Goal: Communication & Community: Answer question/provide support

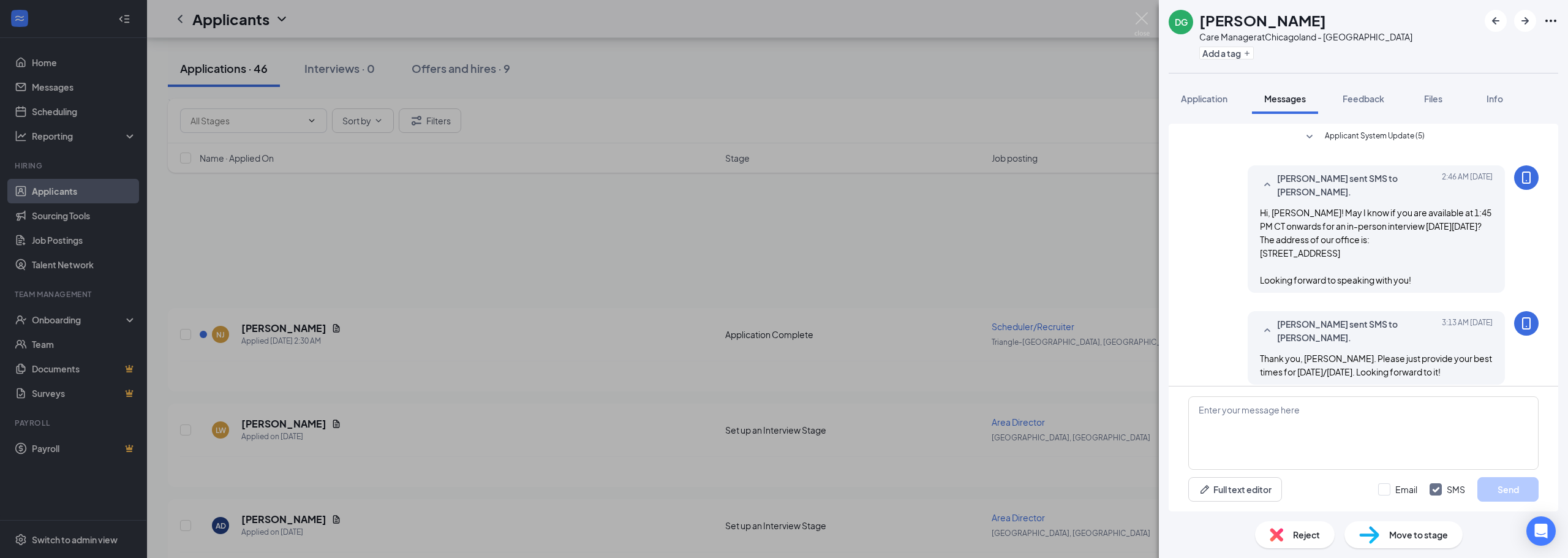
scroll to position [674, 0]
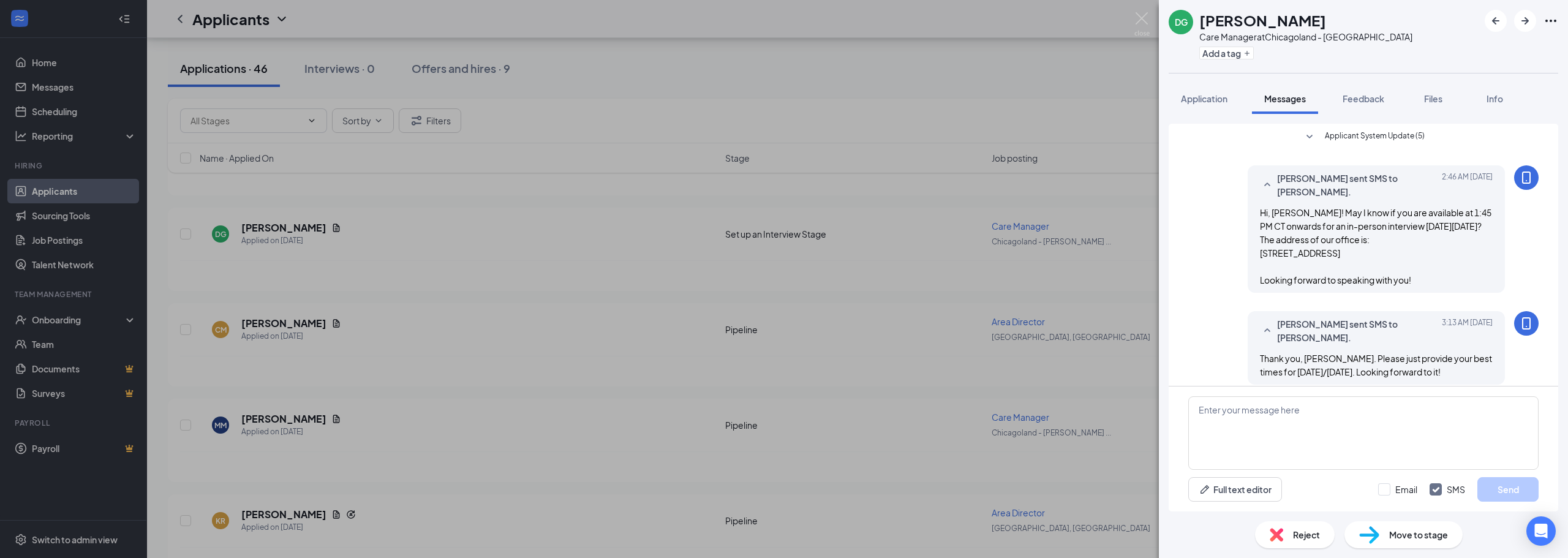
click at [1391, 267] on div "Applicant System Update (5) [PERSON_NAME] sent SMS to [PERSON_NAME]. [DATE] 2:4…" at bounding box center [1364, 433] width 351 height 618
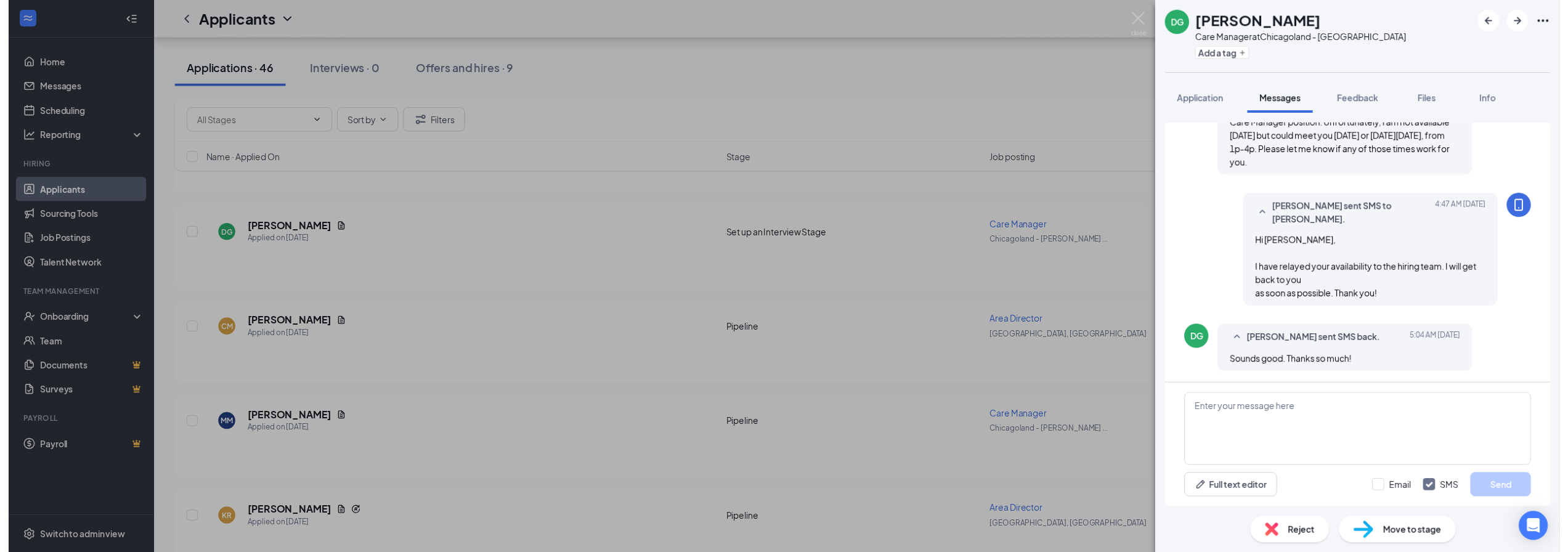
scroll to position [359, 0]
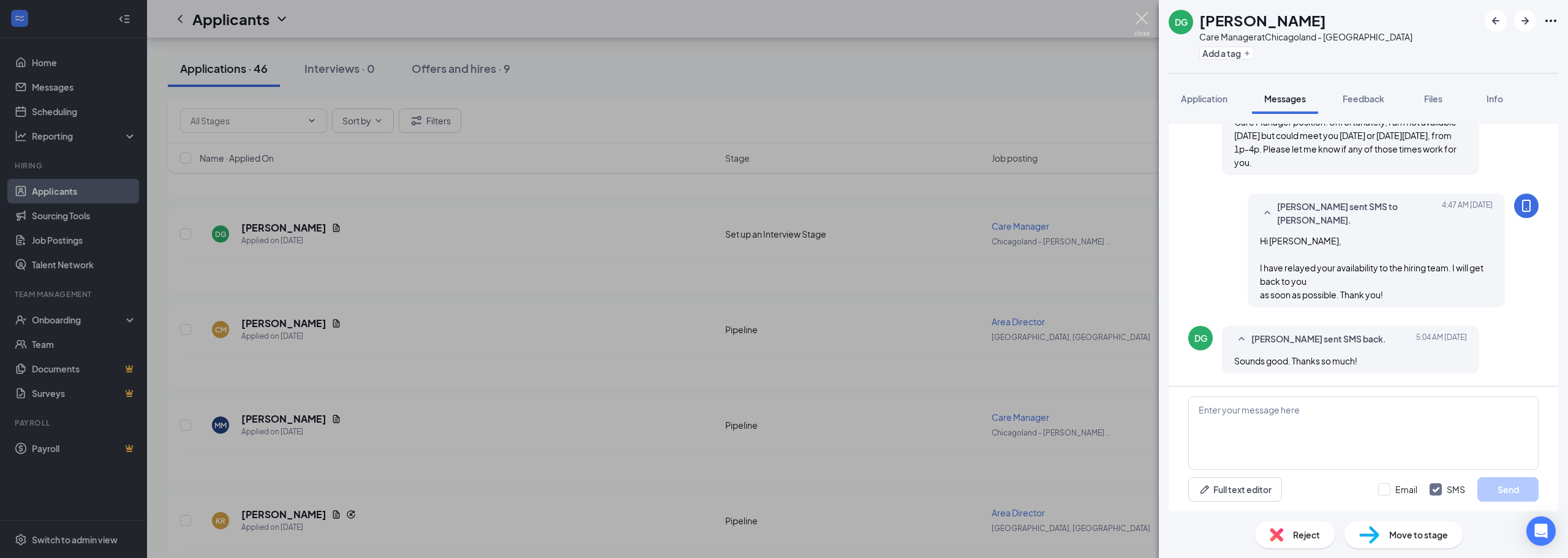
click at [1143, 23] on img at bounding box center [1142, 24] width 15 height 24
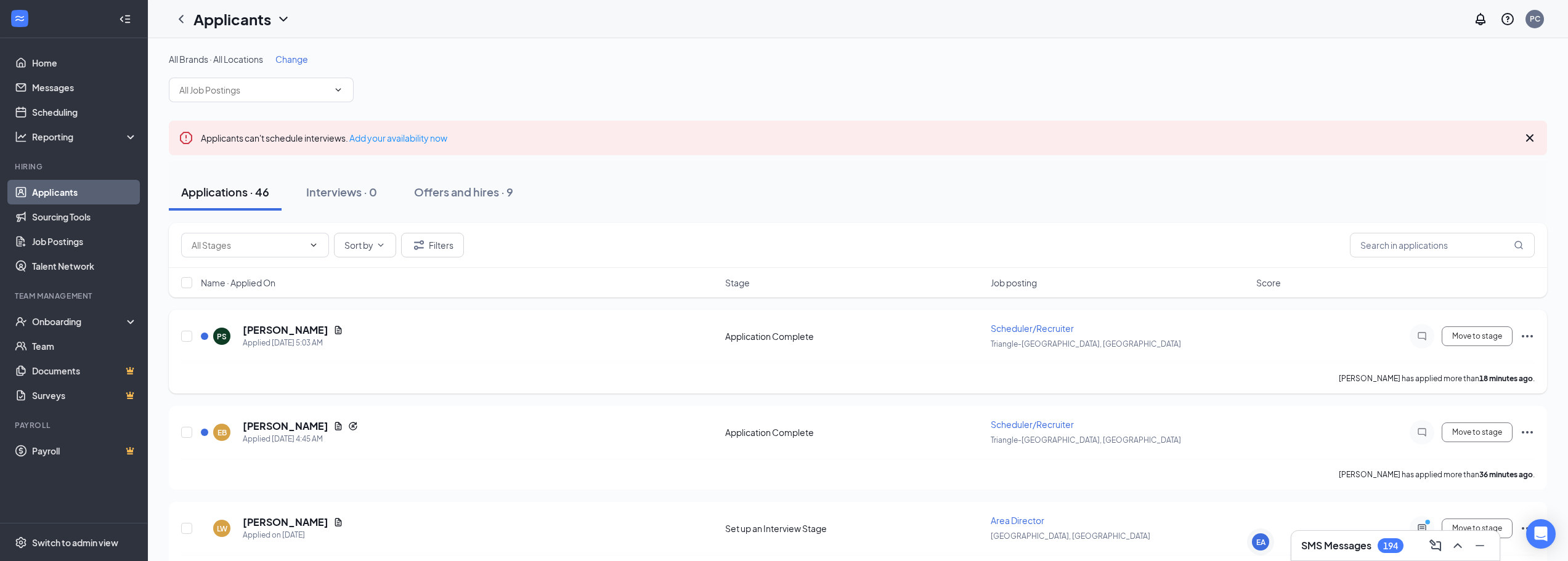
click at [1004, 329] on span "Scheduler/Recruiter" at bounding box center [1032, 328] width 83 height 11
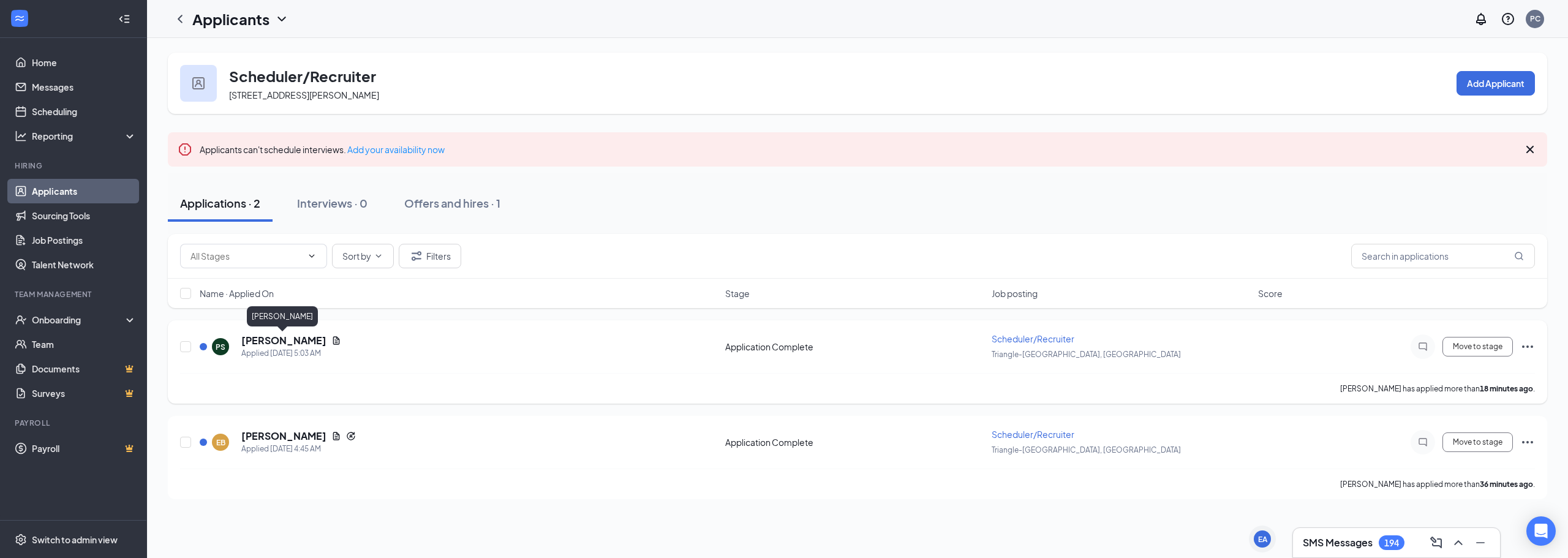
click at [267, 332] on div "PS [PERSON_NAME] Applied [DATE] 5:03 AM Application Complete Scheduler/Recruite…" at bounding box center [857, 361] width 1379 height 83
click at [270, 334] on h5 "[PERSON_NAME]" at bounding box center [283, 341] width 85 height 14
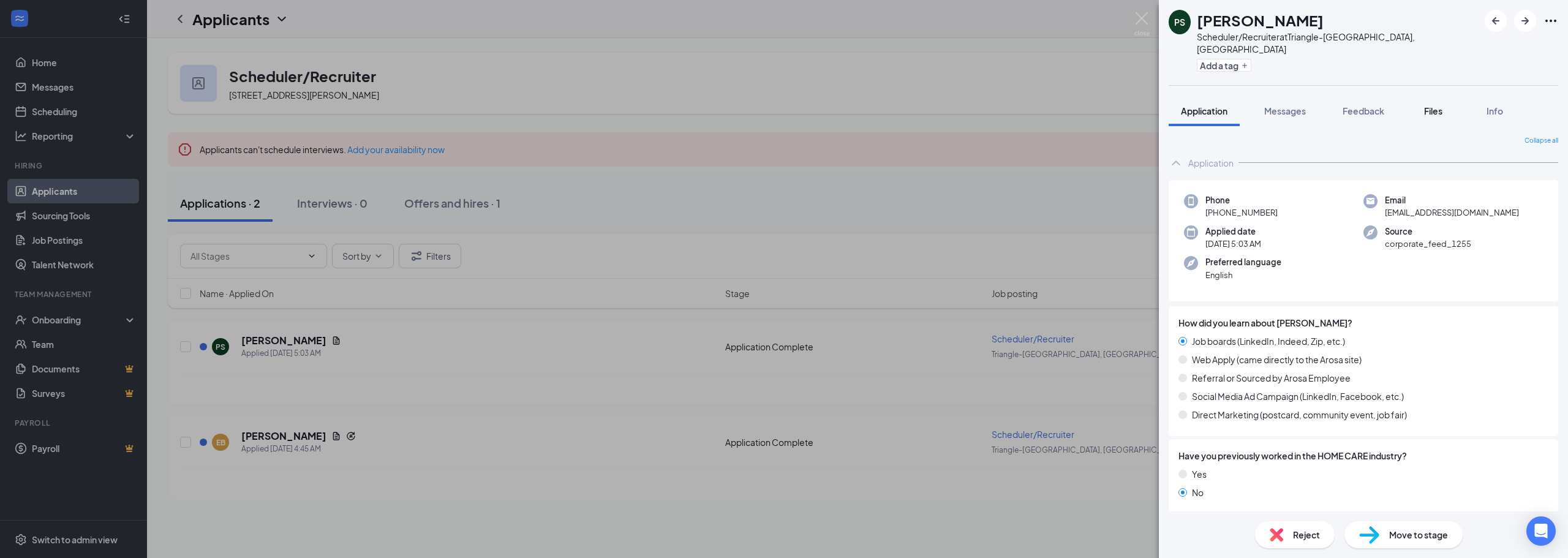
click at [1436, 106] on span "Files" at bounding box center [1433, 111] width 18 height 11
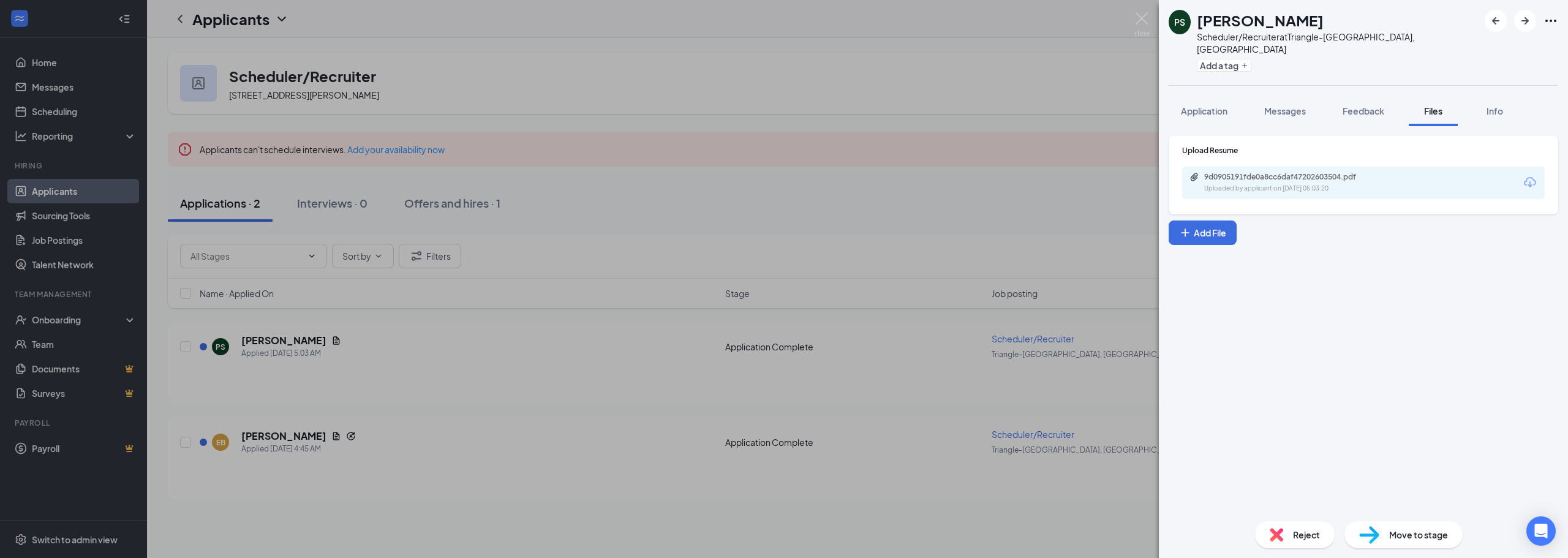
click at [1285, 172] on div "9d0905191fde0a8cc6daf47202603504.pdf Uploaded by applicant on [DATE] 05:03:20" at bounding box center [1288, 183] width 198 height 21
click at [1279, 525] on div "Reject" at bounding box center [1295, 534] width 80 height 27
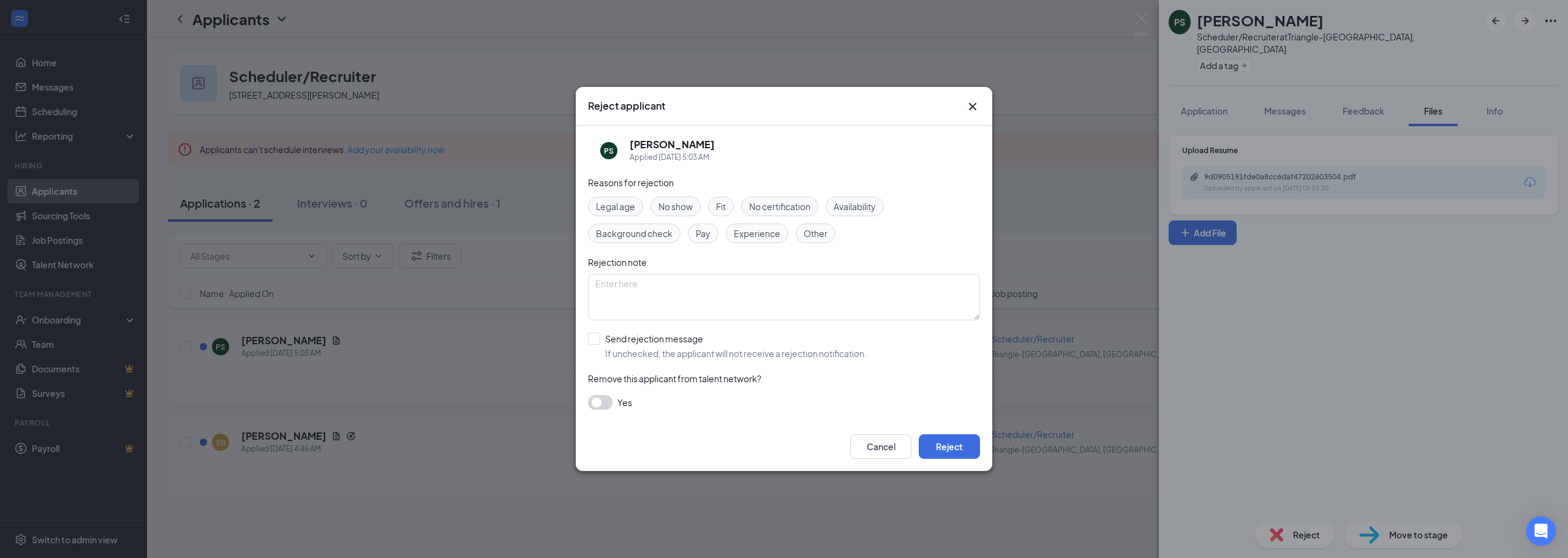
click at [775, 234] on span "Experience" at bounding box center [756, 233] width 47 height 14
click at [715, 196] on div "Reasons for rejection Legal age No show Fit No certification Availability Backg…" at bounding box center [784, 299] width 392 height 246
click at [725, 205] on span "Fit" at bounding box center [720, 207] width 10 height 14
click at [935, 442] on button "Reject" at bounding box center [949, 446] width 61 height 24
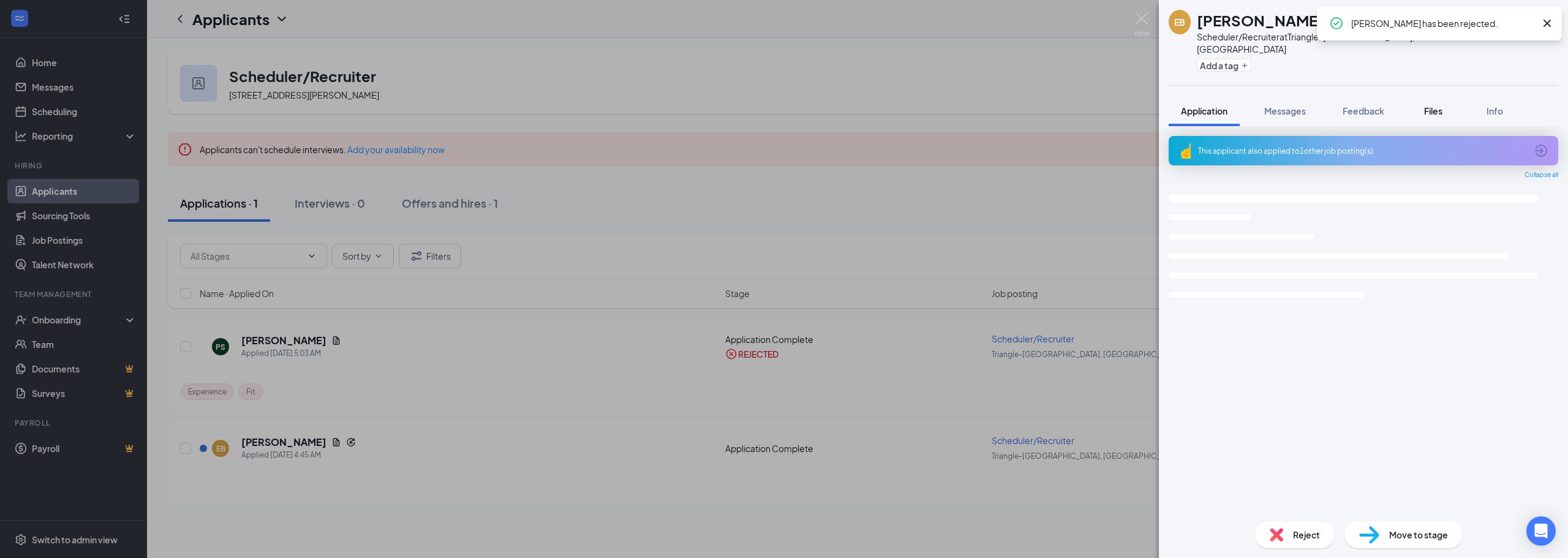
click at [1452, 105] on button "Files" at bounding box center [1433, 111] width 49 height 31
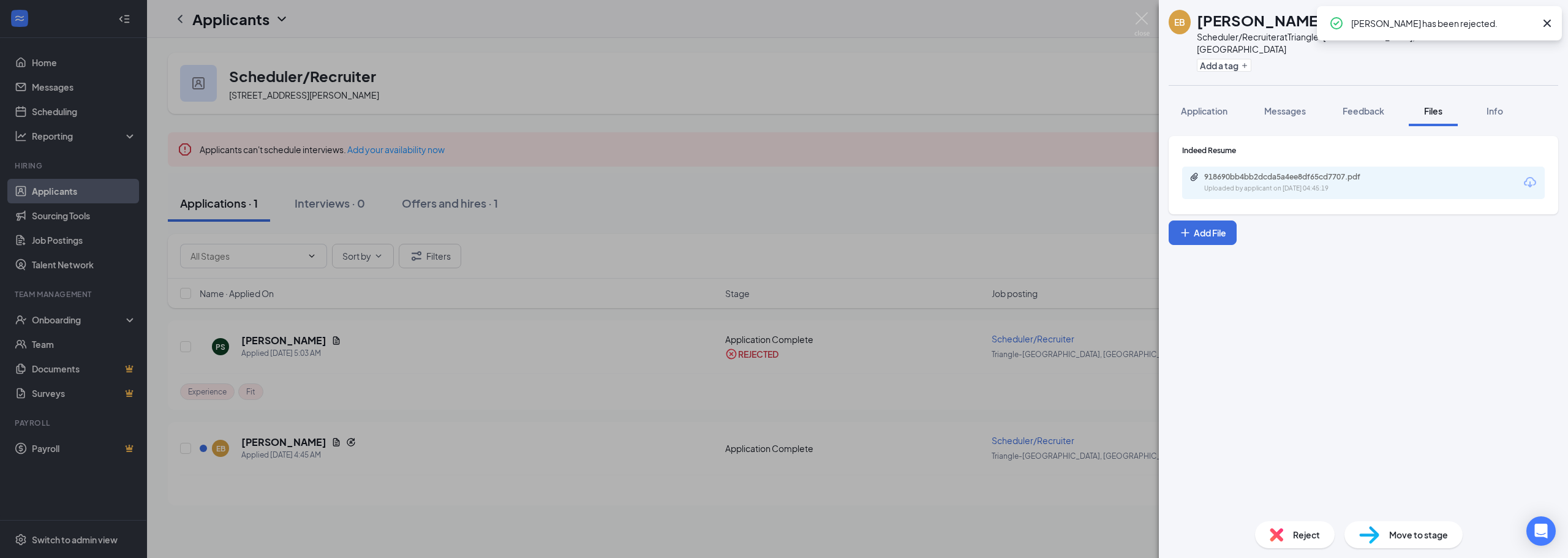
click at [1394, 167] on div "918690bb4bb2dcda5a4ee8df65cd7707.pdf Uploaded by applicant on [DATE] 04:45:19" at bounding box center [1364, 183] width 363 height 32
click at [1354, 172] on div "918690bb4bb2dcda5a4ee8df65cd7707.pdf Uploaded by applicant on [DATE] 04:45:19" at bounding box center [1288, 183] width 198 height 21
click at [1298, 540] on span "Reject" at bounding box center [1306, 535] width 27 height 14
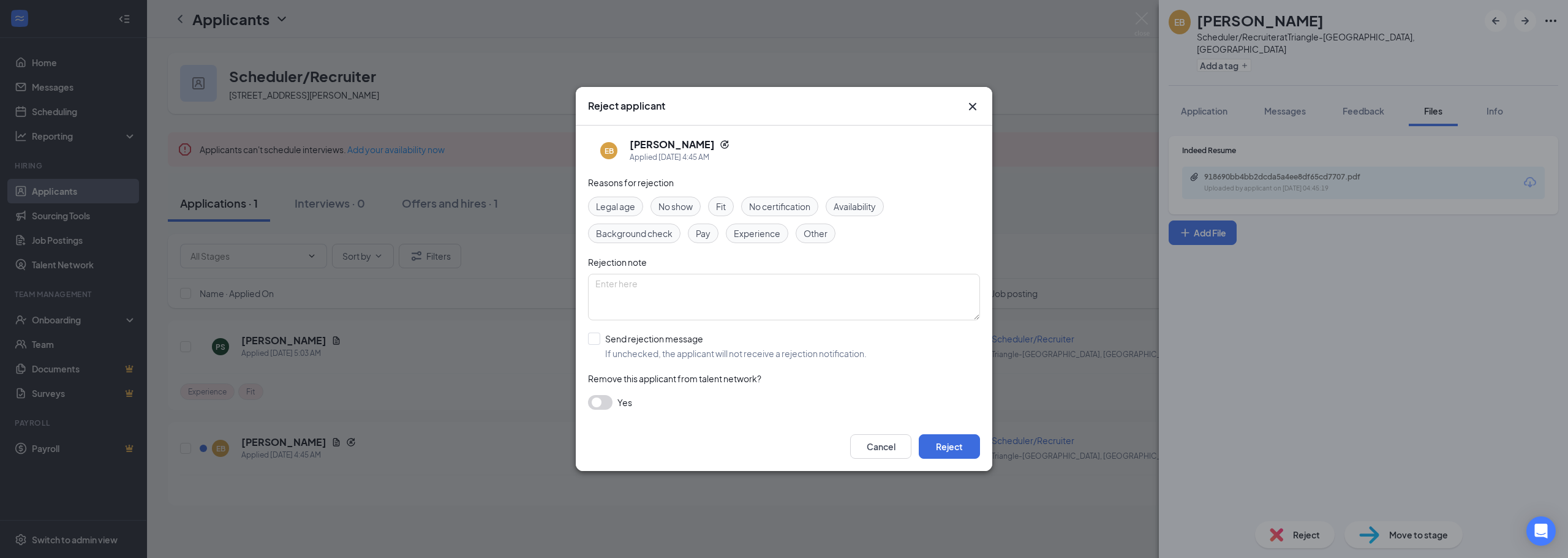
click at [728, 203] on div "Fit" at bounding box center [721, 207] width 26 height 20
click at [746, 238] on span "Experience" at bounding box center [756, 233] width 47 height 14
click at [944, 442] on button "Reject" at bounding box center [949, 446] width 61 height 24
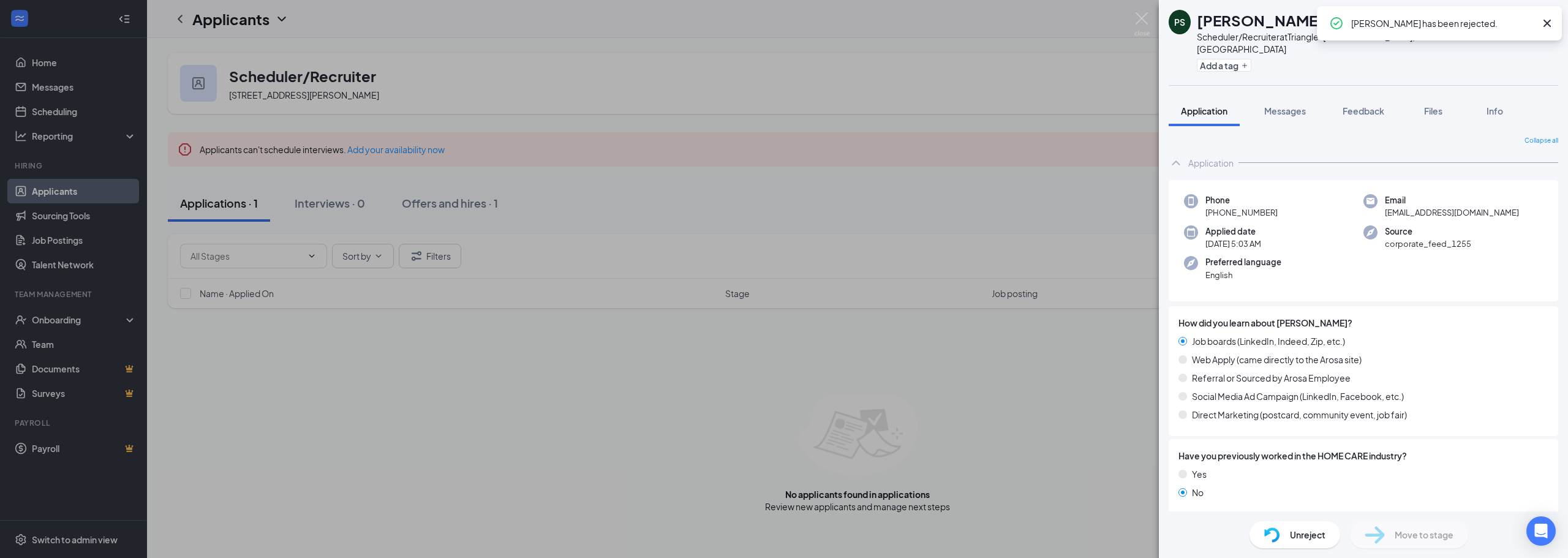
click at [625, 407] on div "PS [PERSON_NAME] Scheduler/Recruiter at [GEOGRAPHIC_DATA], [GEOGRAPHIC_DATA] Ad…" at bounding box center [784, 279] width 1568 height 558
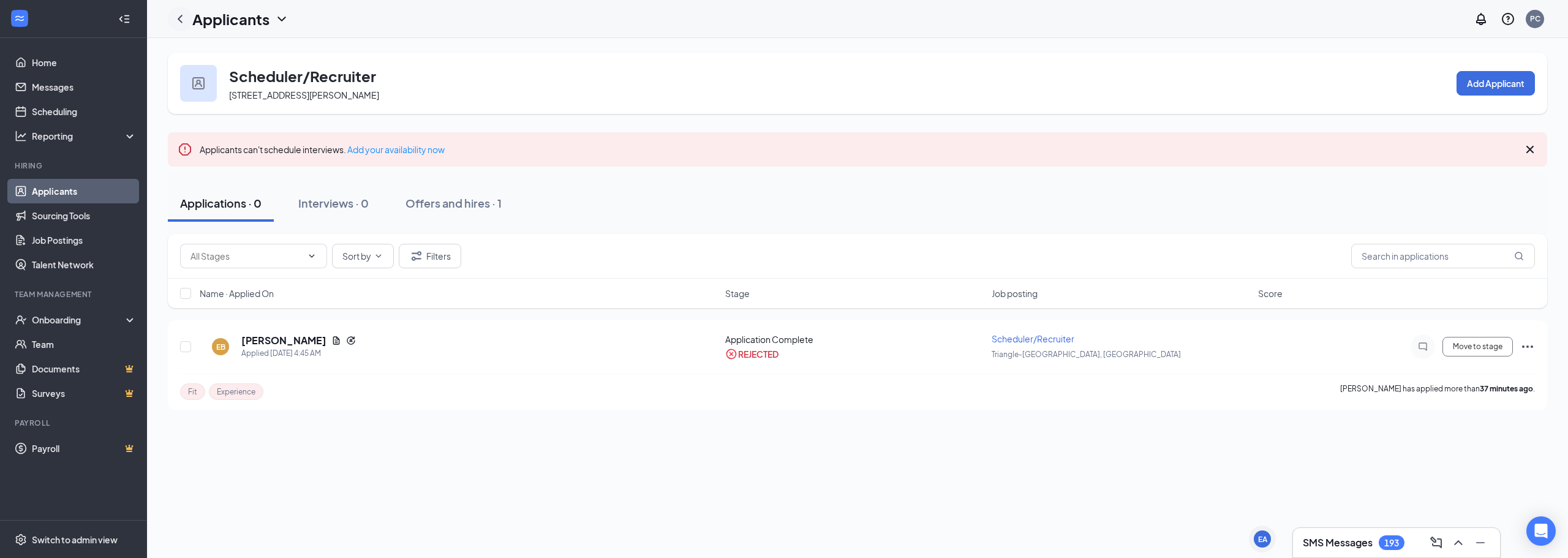
click at [185, 20] on icon "ChevronLeft" at bounding box center [180, 18] width 15 height 15
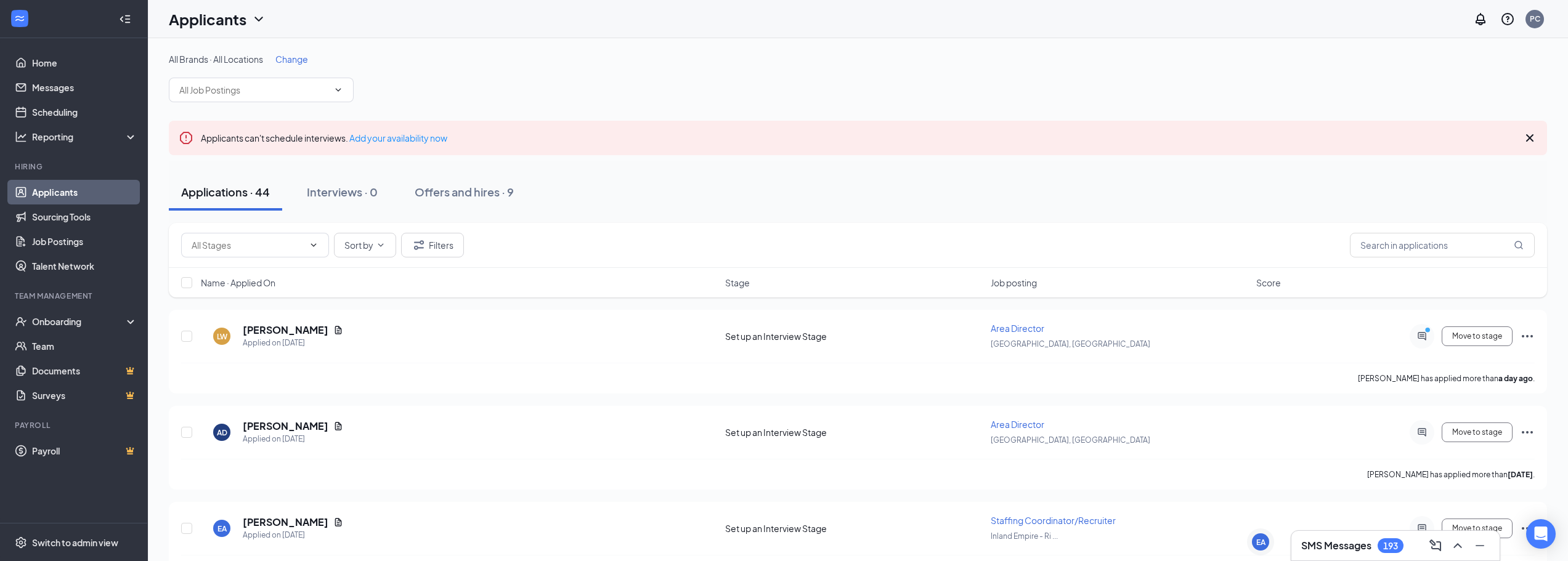
click at [1355, 539] on h3 "SMS Messages" at bounding box center [1335, 546] width 70 height 14
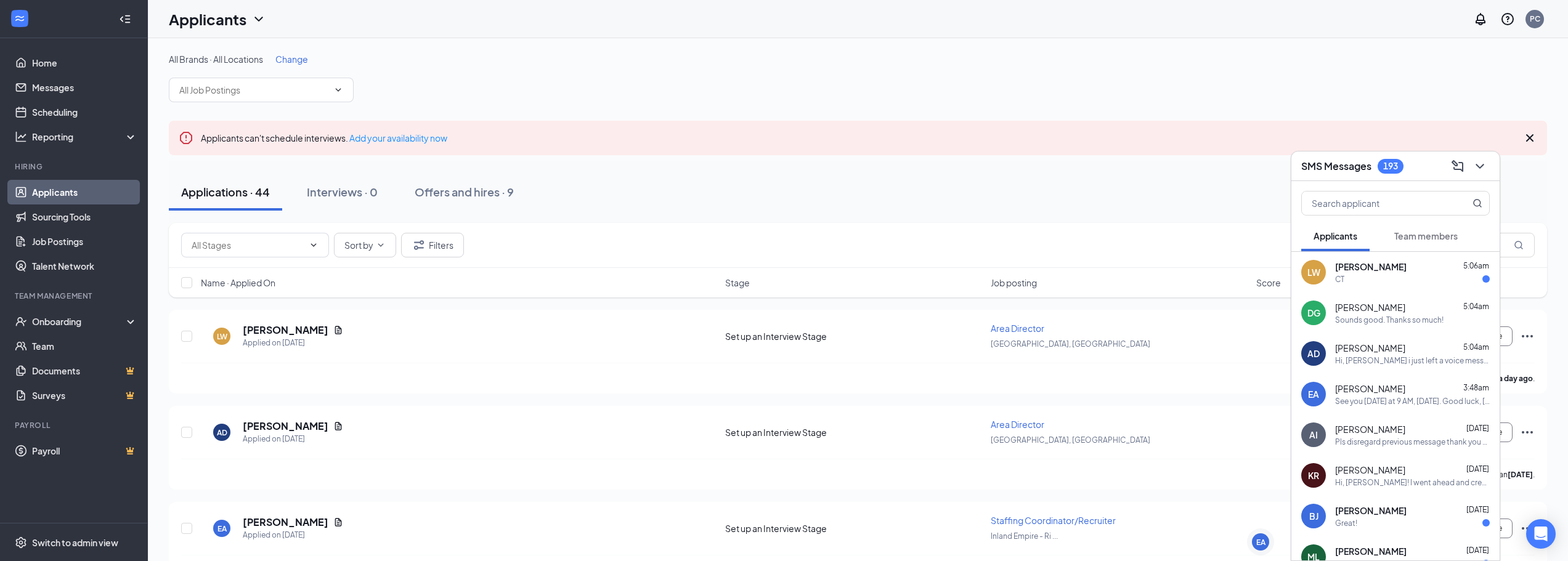
click at [1383, 283] on div "CT" at bounding box center [1412, 279] width 155 height 11
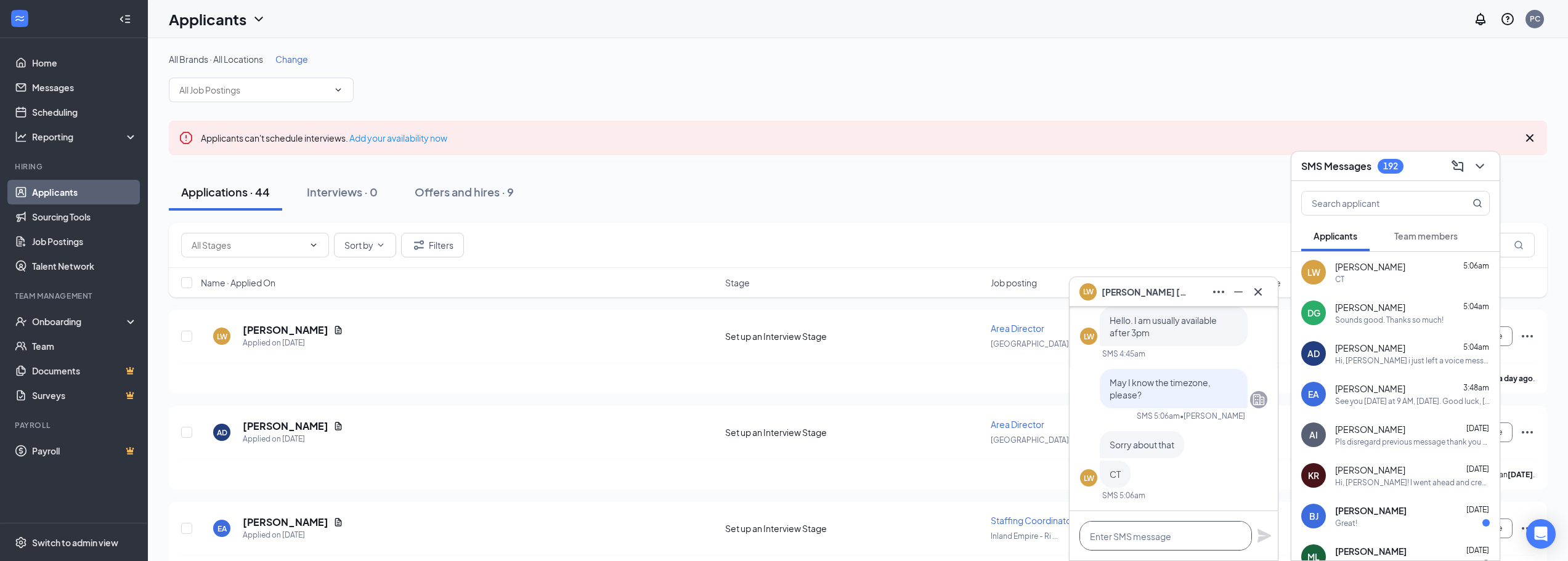
click at [1158, 546] on textarea at bounding box center [1165, 536] width 173 height 29
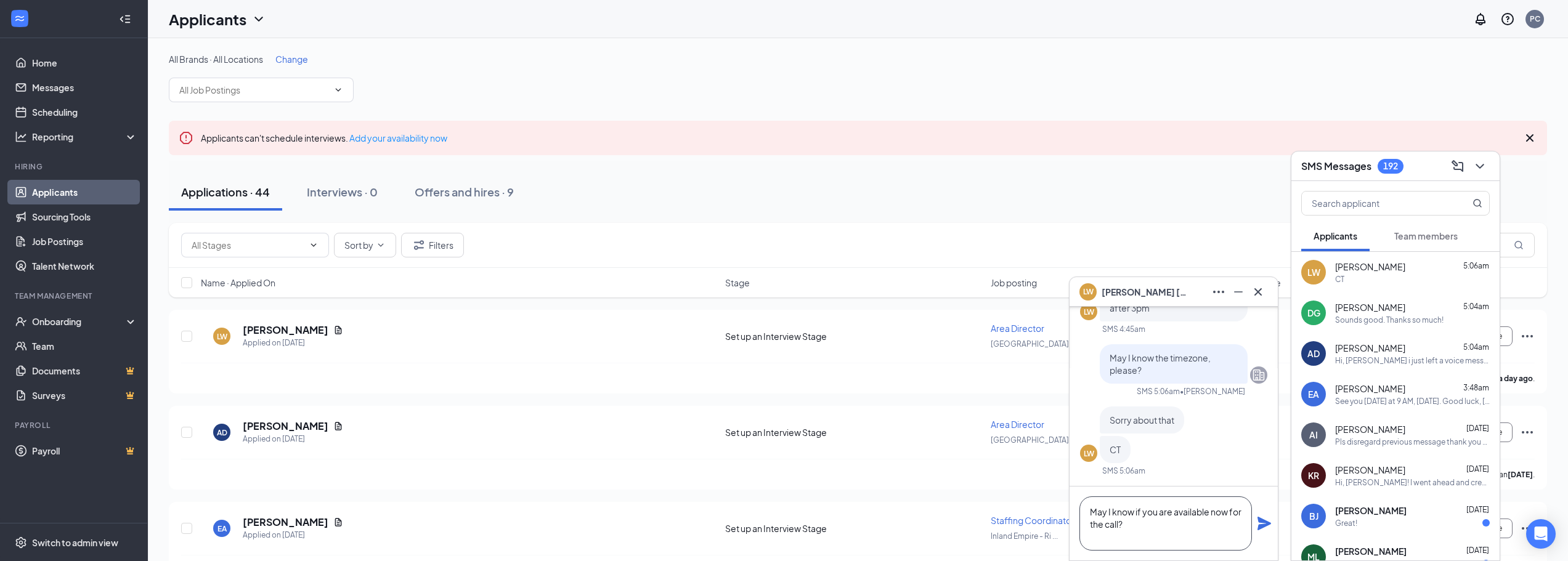
type textarea "May I know if you are available now for the call?"
click at [1264, 523] on icon "Plane" at bounding box center [1265, 523] width 14 height 14
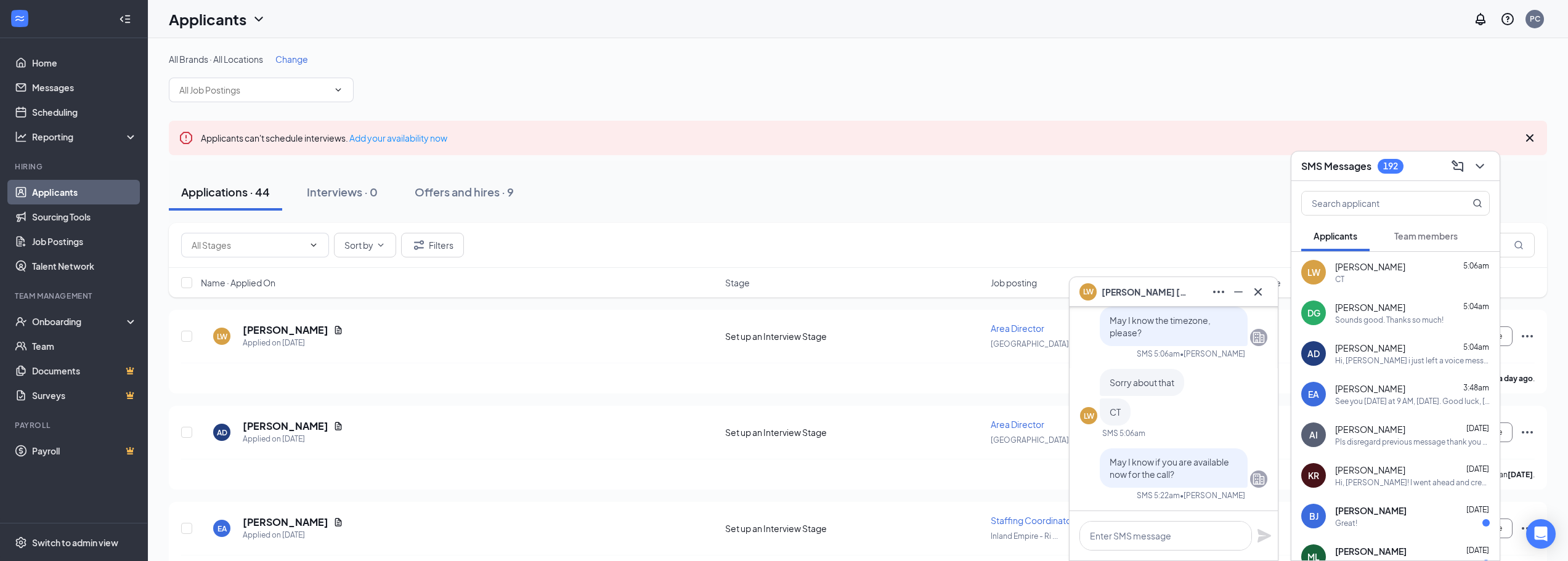
scroll to position [0, 0]
click at [1483, 169] on icon "ChevronDown" at bounding box center [1479, 165] width 15 height 15
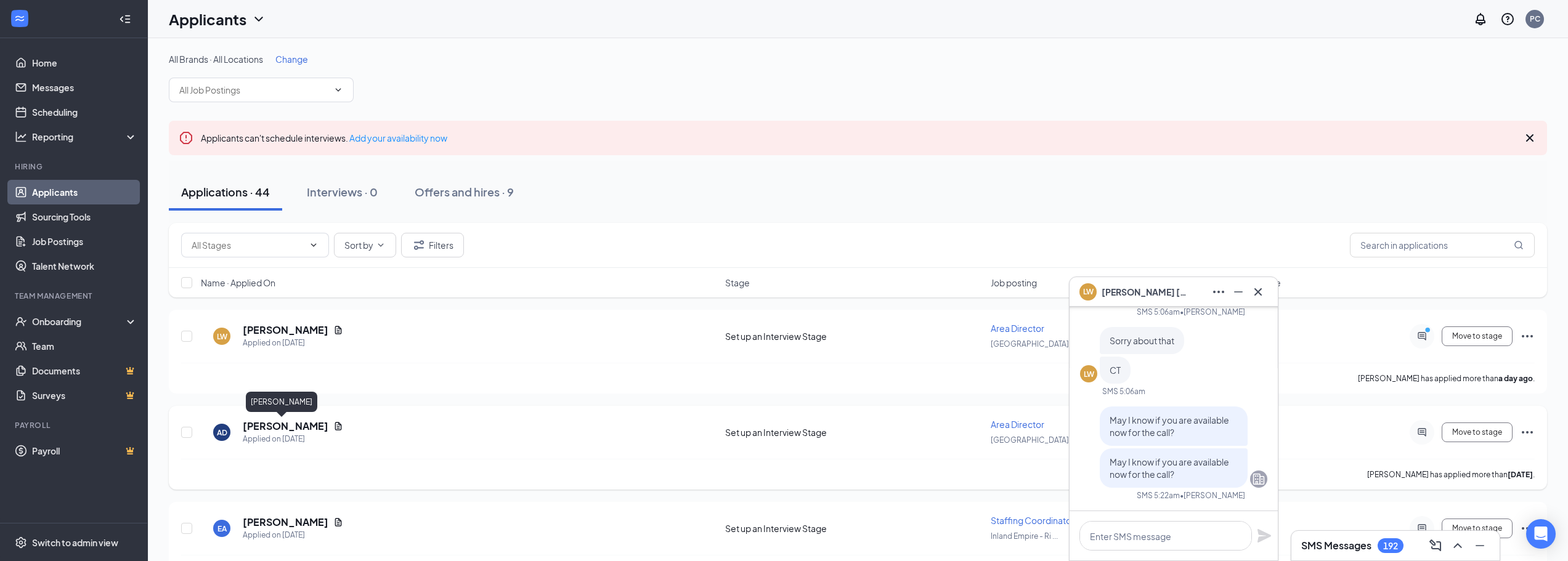
click at [274, 428] on h5 "[PERSON_NAME]" at bounding box center [285, 426] width 85 height 14
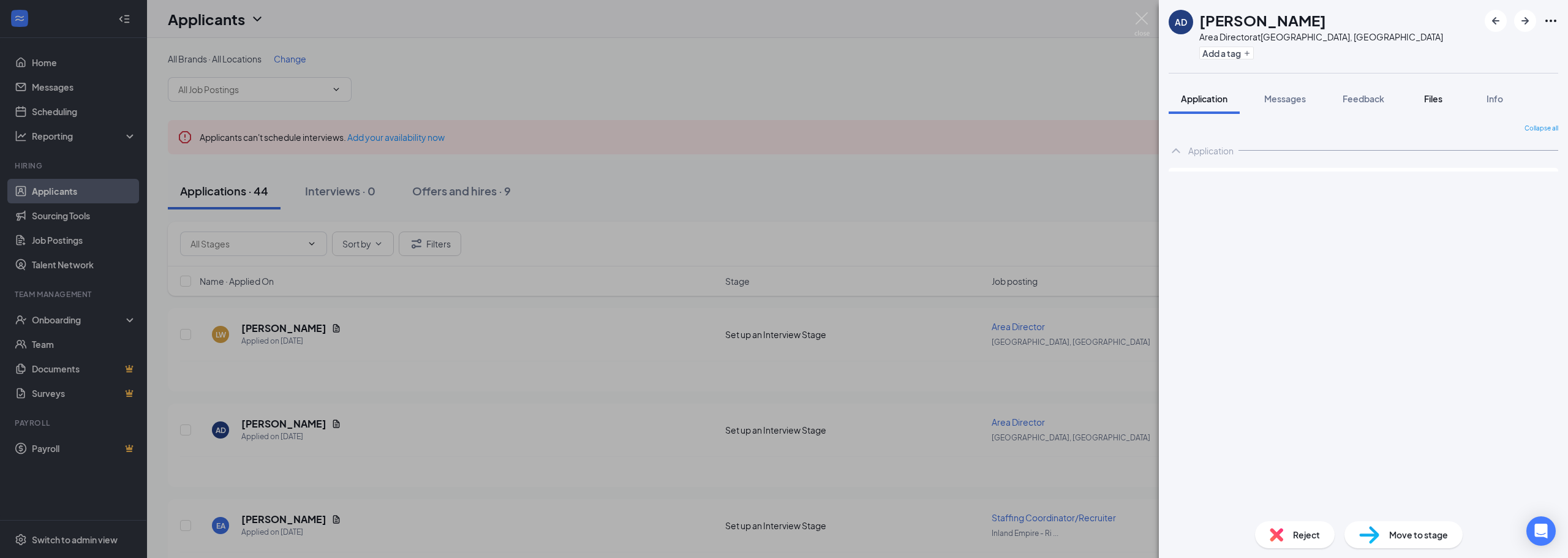
click at [1428, 103] on span "Files" at bounding box center [1433, 99] width 18 height 11
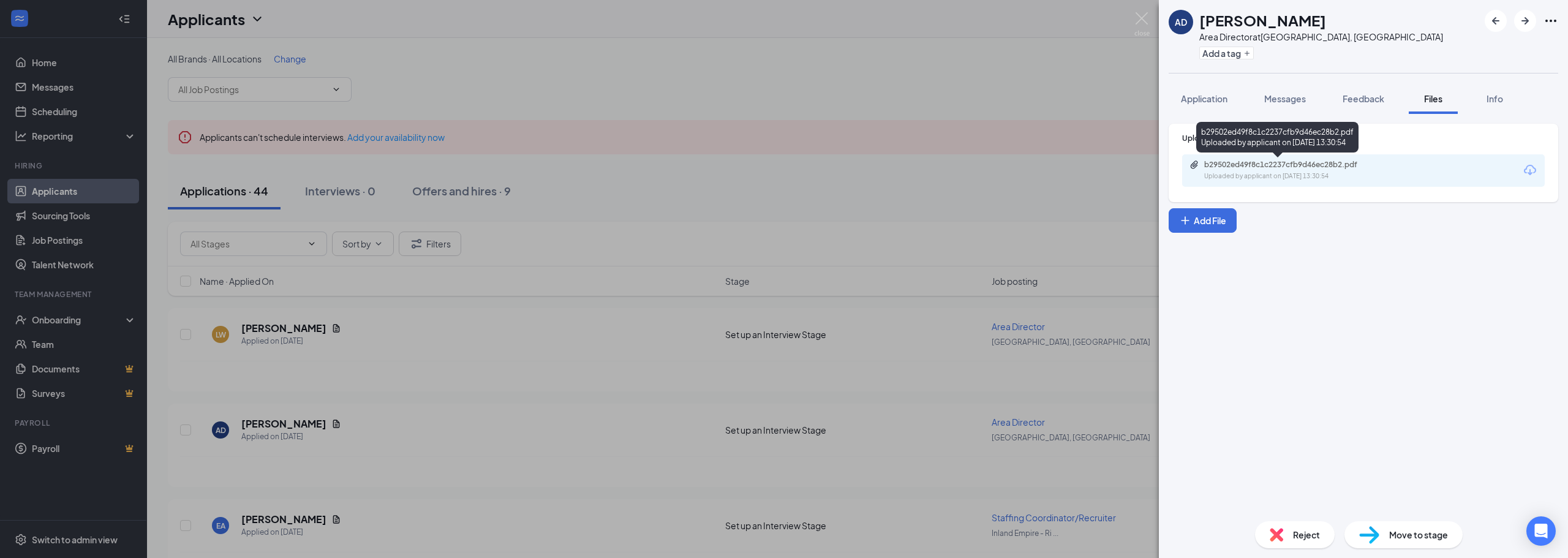
click at [1307, 171] on div "b29502ed49f8c1c2237cfb9d46ec28b2.pdf Uploaded by applicant on [DATE] 13:30:54" at bounding box center [1288, 171] width 198 height 21
click at [1290, 103] on span "Messages" at bounding box center [1285, 99] width 41 height 11
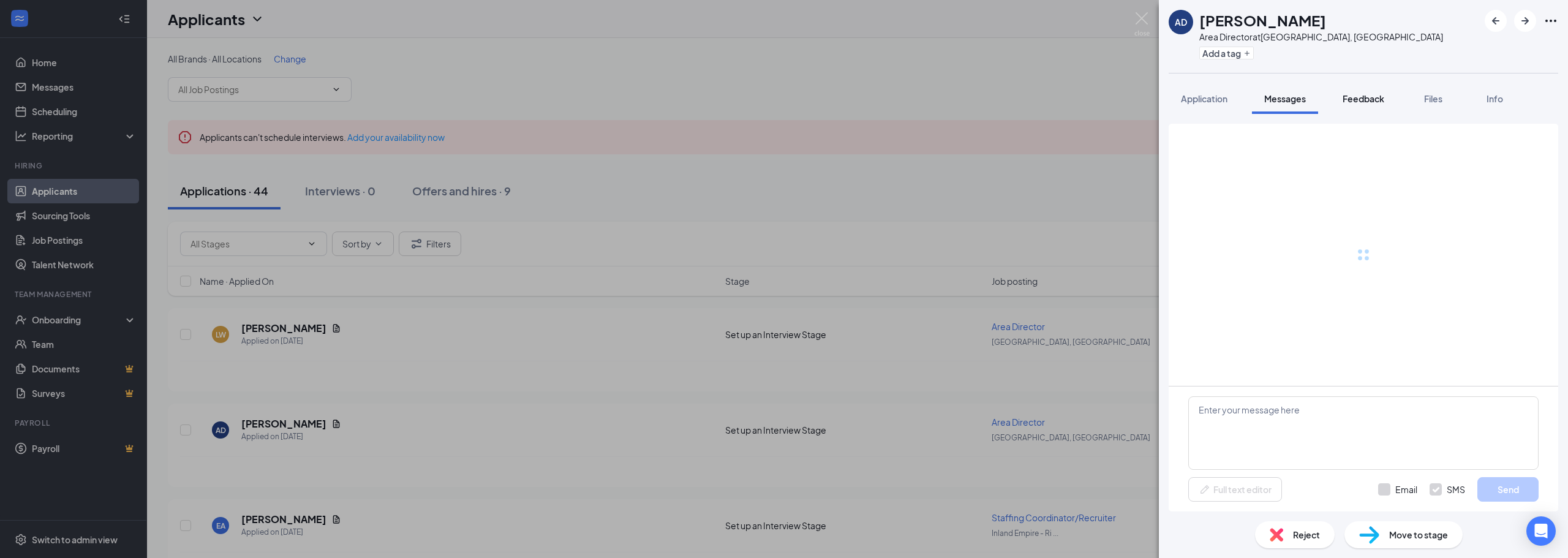
click at [1367, 96] on span "Feedback" at bounding box center [1363, 99] width 41 height 11
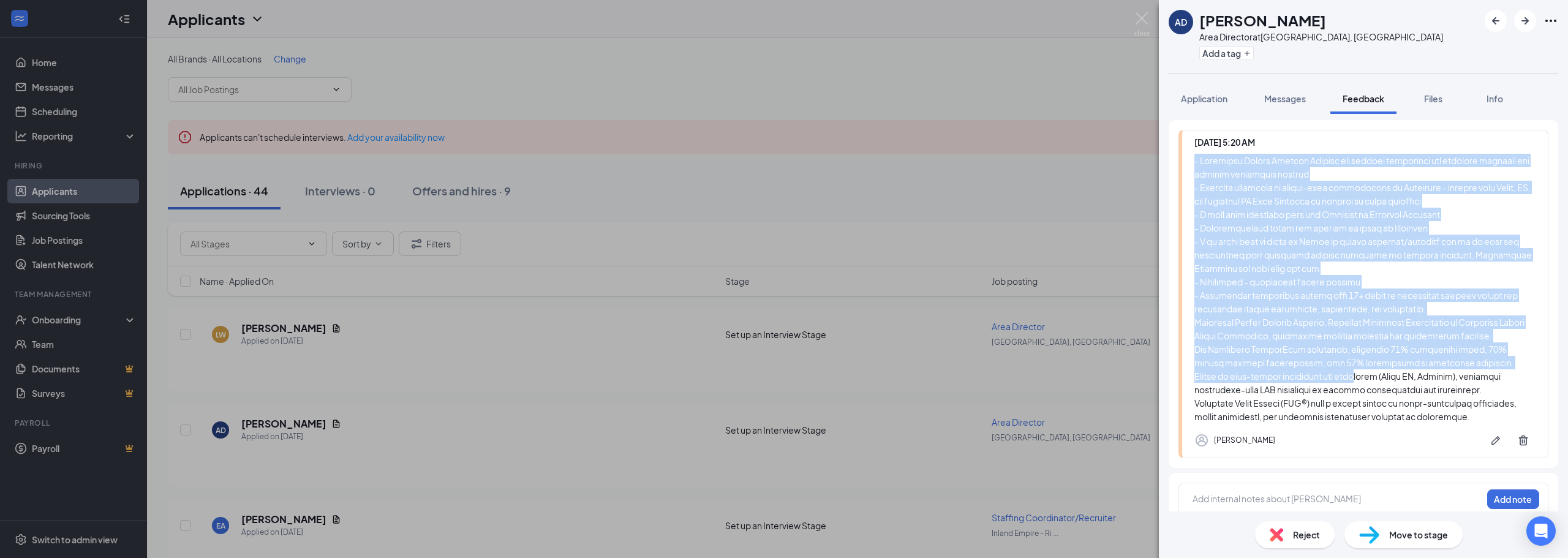
scroll to position [112, 0]
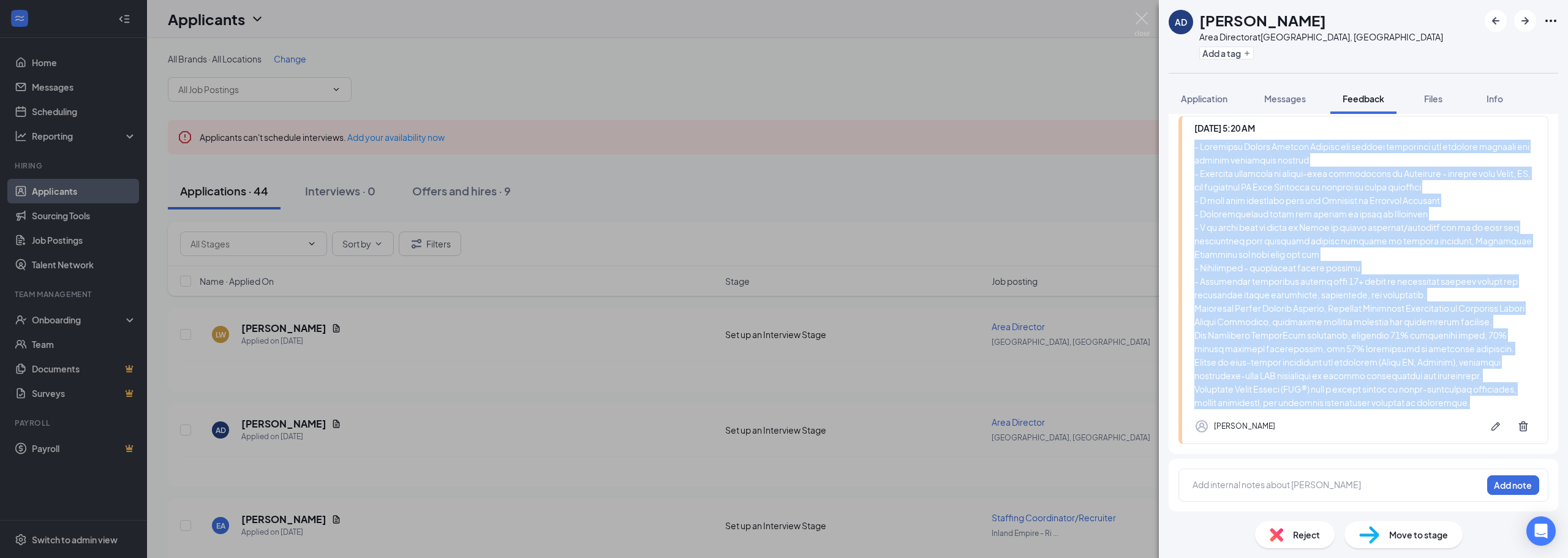
drag, startPoint x: 1194, startPoint y: 246, endPoint x: 1366, endPoint y: 400, distance: 230.9
click at [1366, 400] on div at bounding box center [1365, 274] width 341 height 269
copy div "- Currently Senior Process Manager and focuses operations and clinical outcomes…"
click at [1134, 23] on img at bounding box center [1142, 24] width 15 height 24
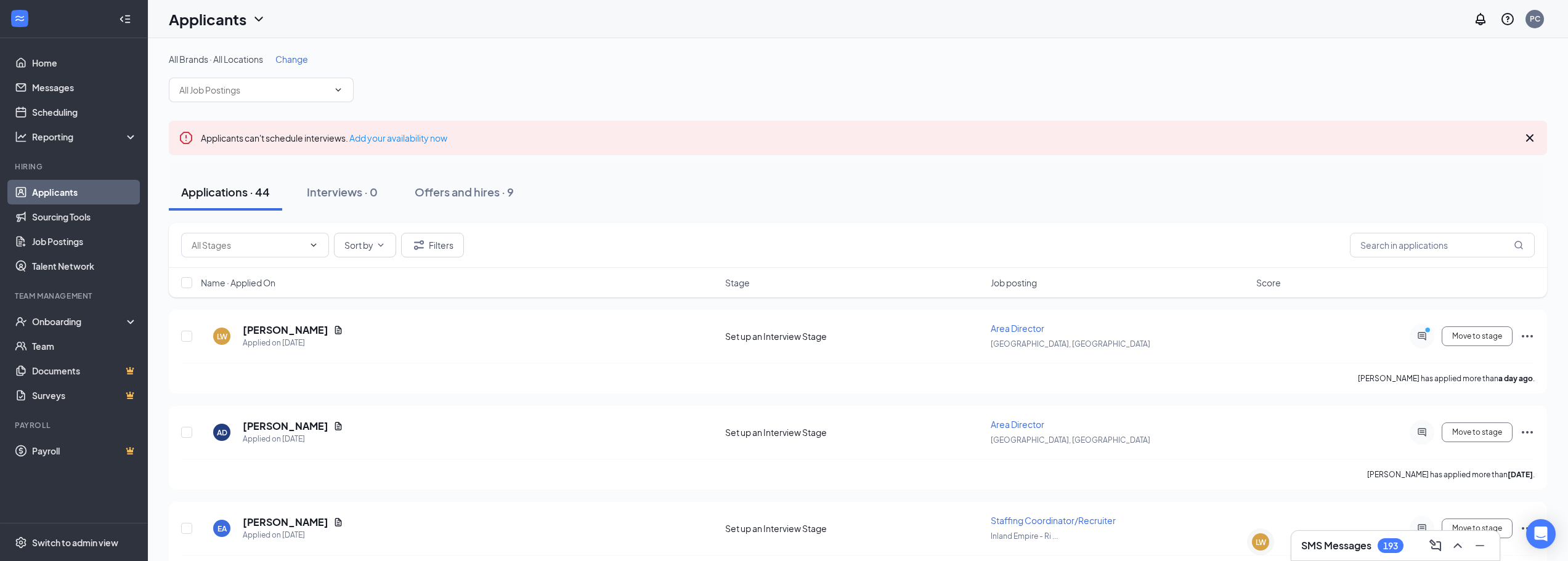
click at [1352, 544] on h3 "SMS Messages" at bounding box center [1335, 546] width 70 height 14
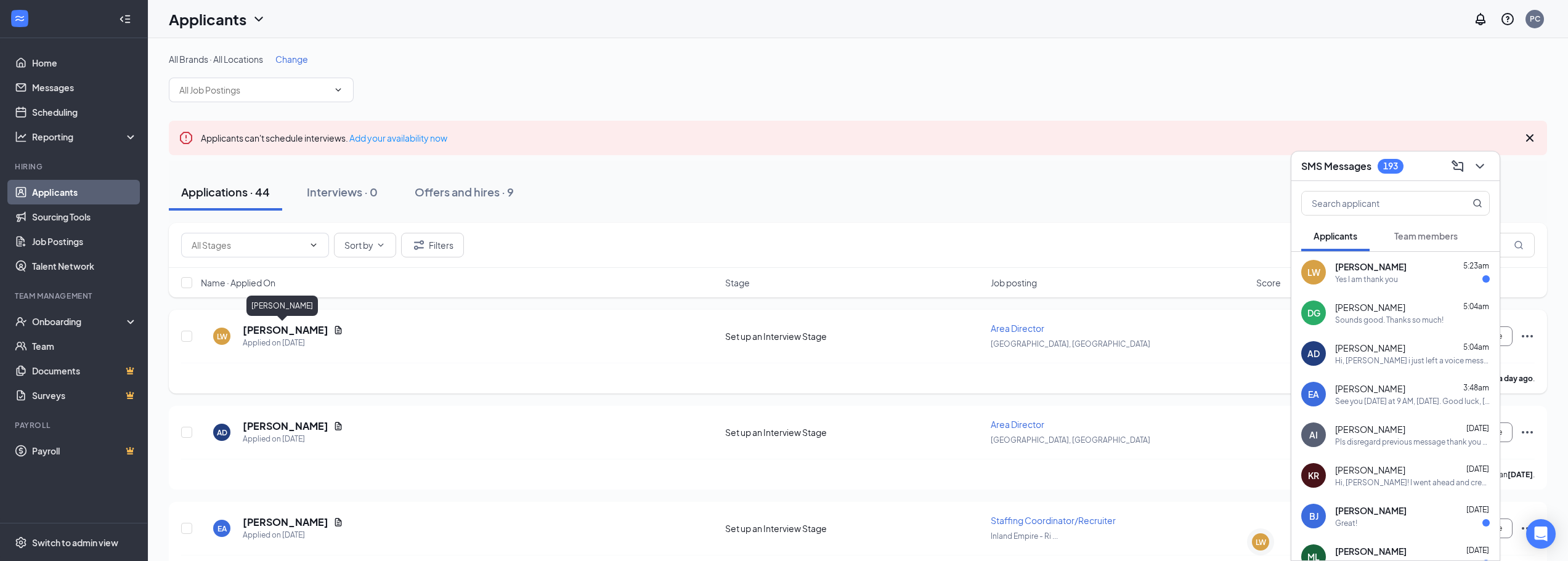
click at [281, 333] on h5 "[PERSON_NAME]" at bounding box center [285, 330] width 85 height 14
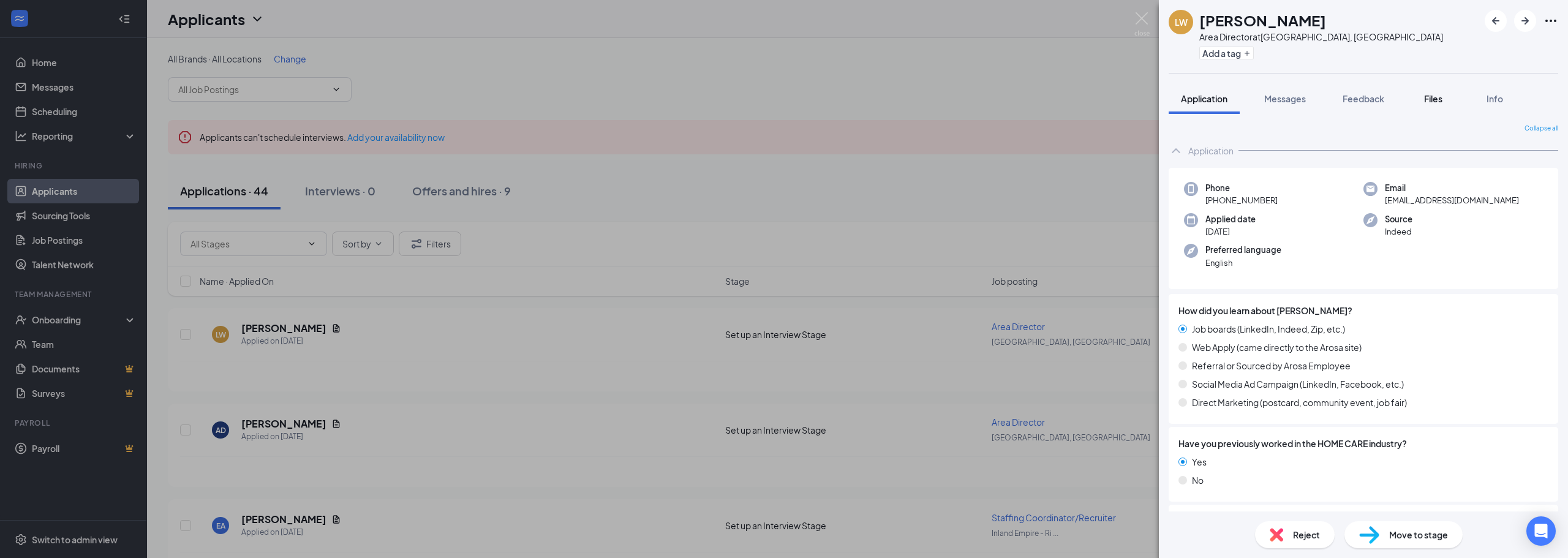
click at [1435, 99] on span "Files" at bounding box center [1433, 99] width 18 height 11
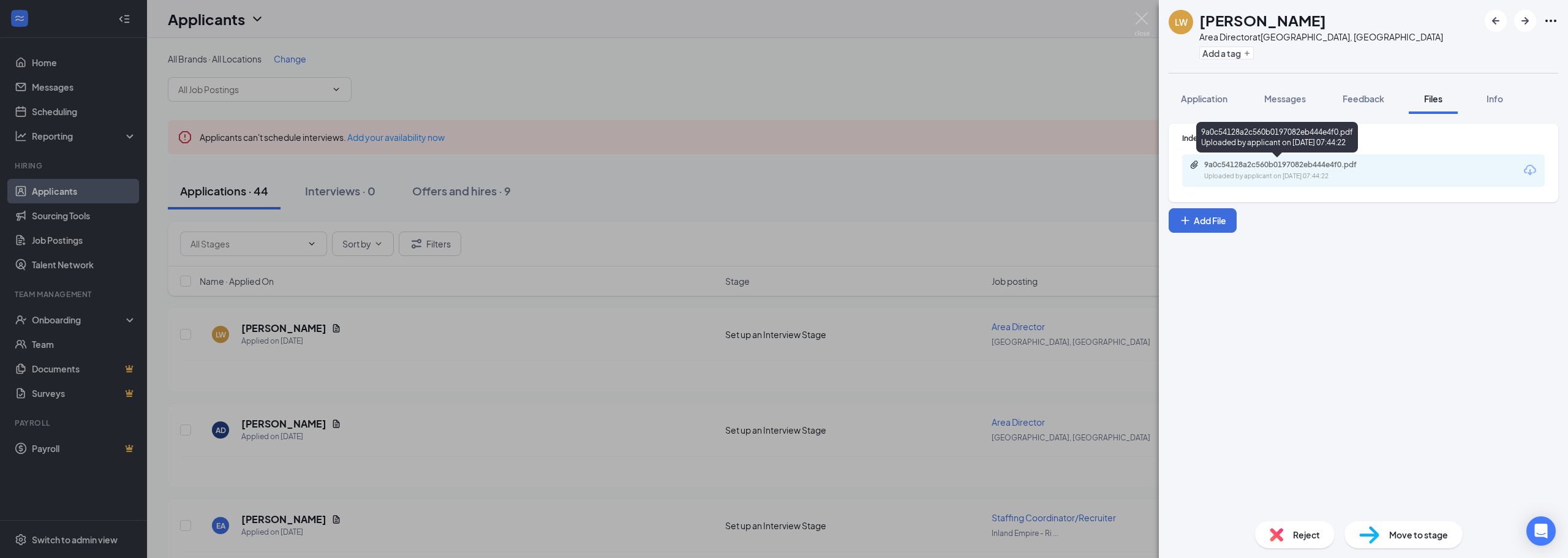
click at [1320, 175] on div "Uploaded by applicant on [DATE] 07:44:22" at bounding box center [1296, 176] width 184 height 10
click at [1302, 110] on button "Messages" at bounding box center [1285, 99] width 66 height 31
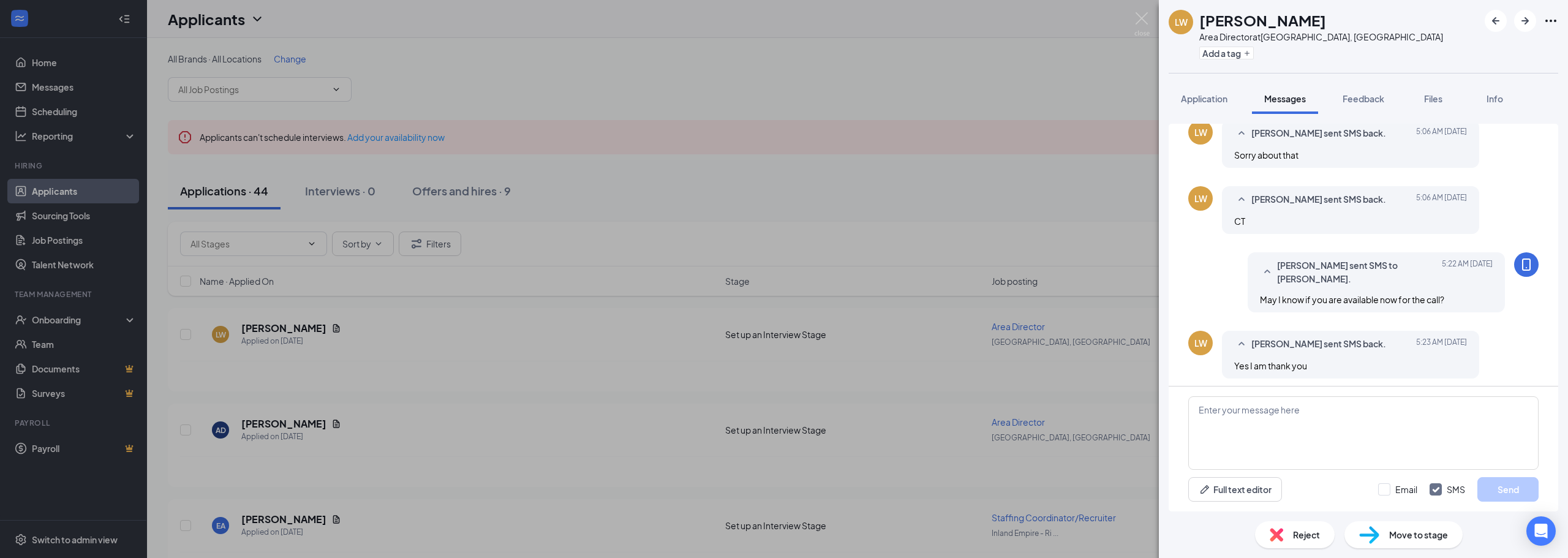
scroll to position [314, 0]
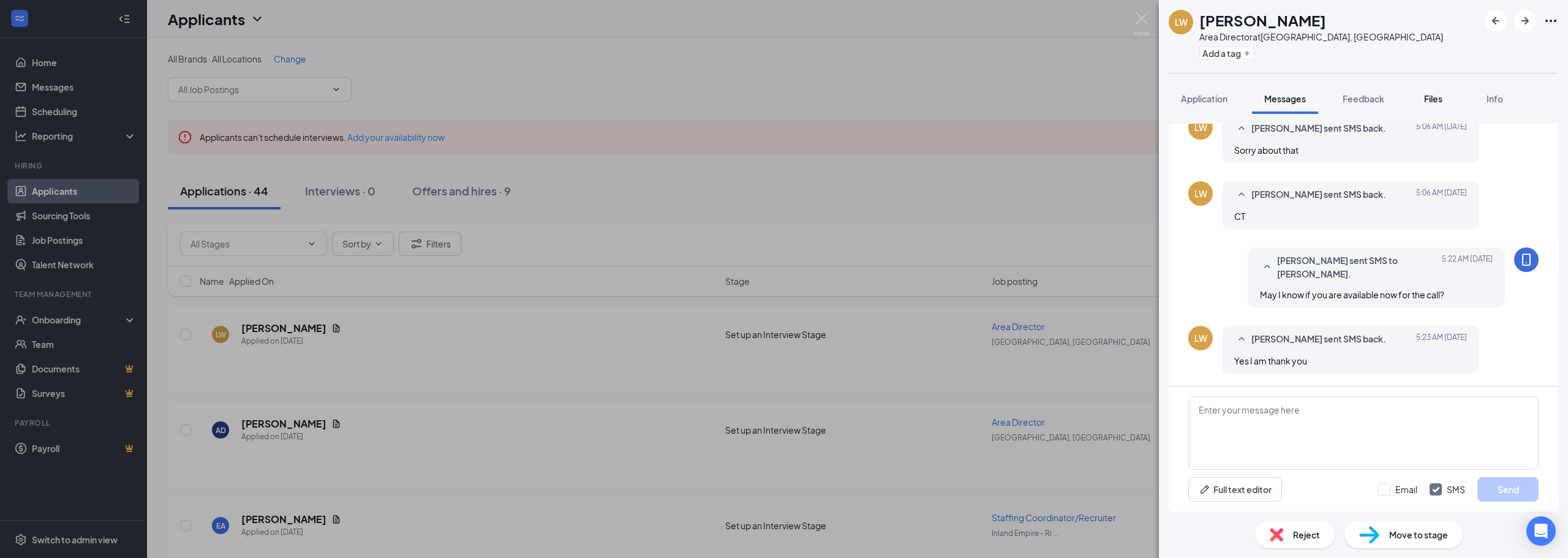
click at [1422, 102] on button "Files" at bounding box center [1433, 99] width 49 height 31
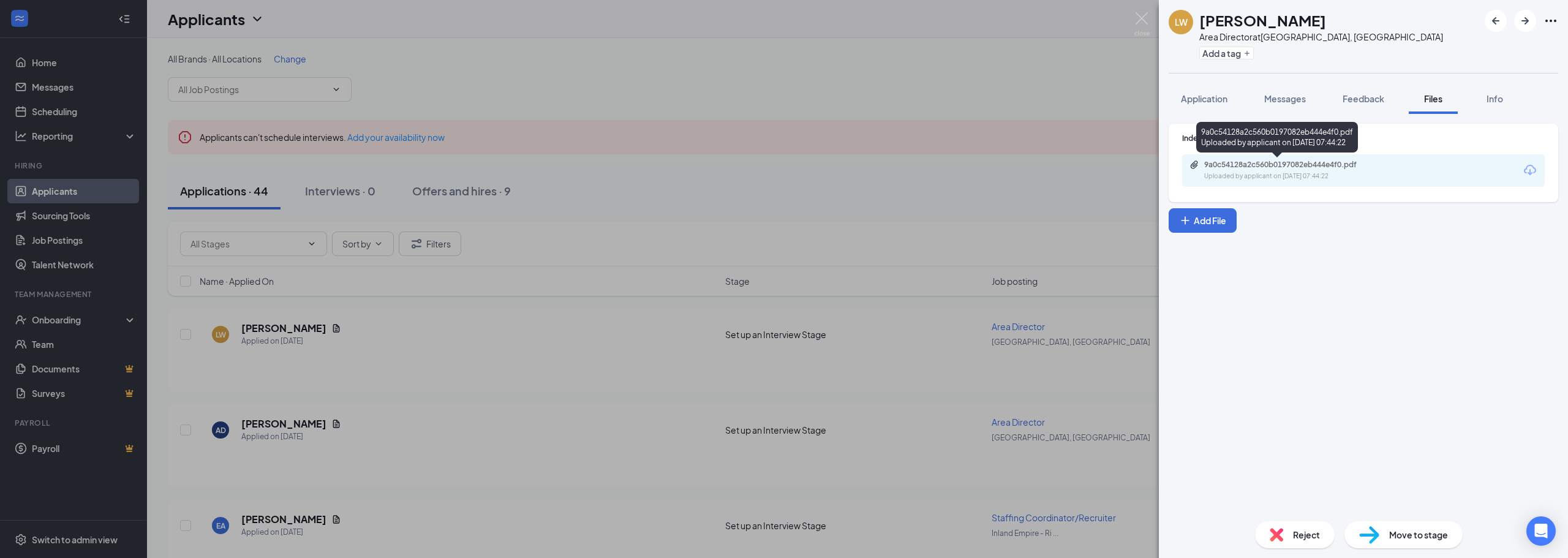
click at [1276, 174] on div "Uploaded by applicant on [DATE] 07:44:22" at bounding box center [1296, 176] width 184 height 10
click at [1278, 103] on span "Messages" at bounding box center [1285, 99] width 41 height 11
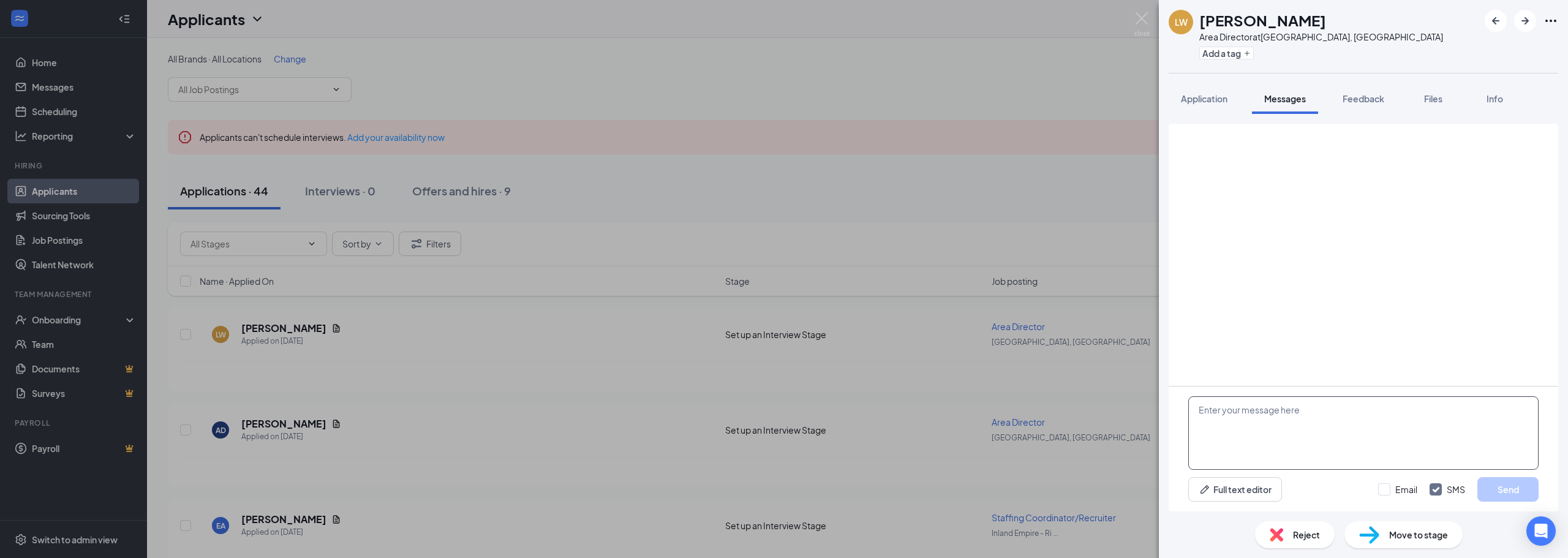
click at [1312, 447] on textarea at bounding box center [1364, 433] width 351 height 73
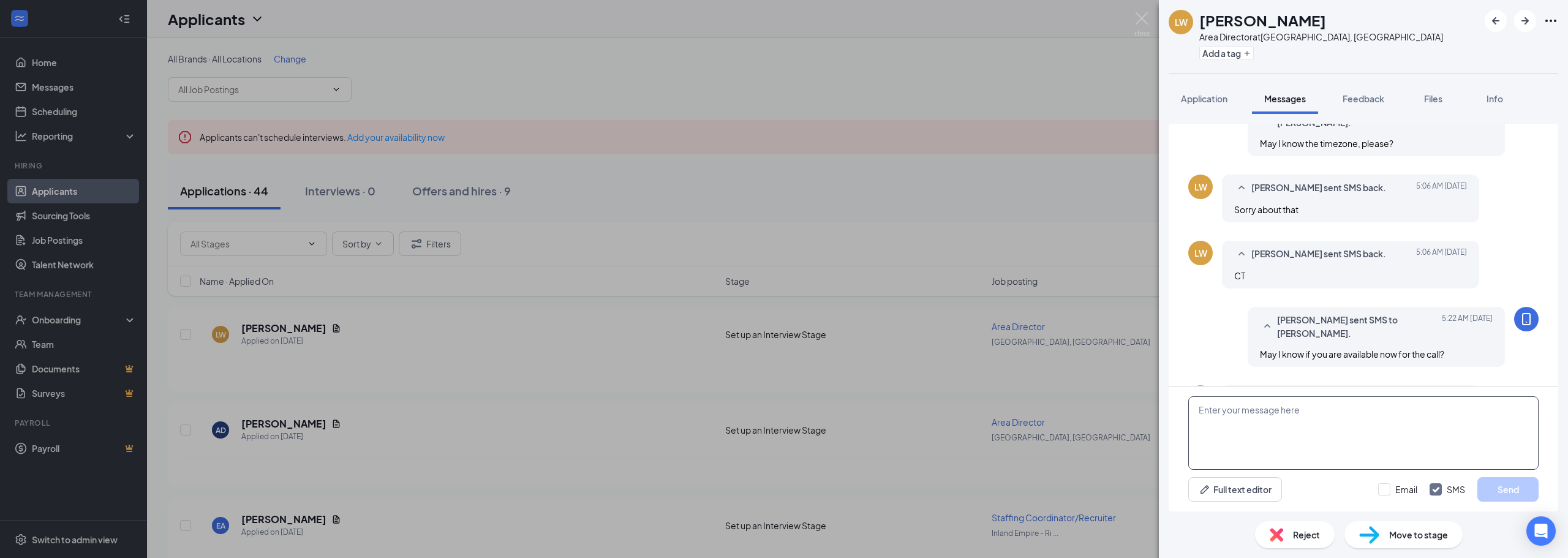
scroll to position [314, 0]
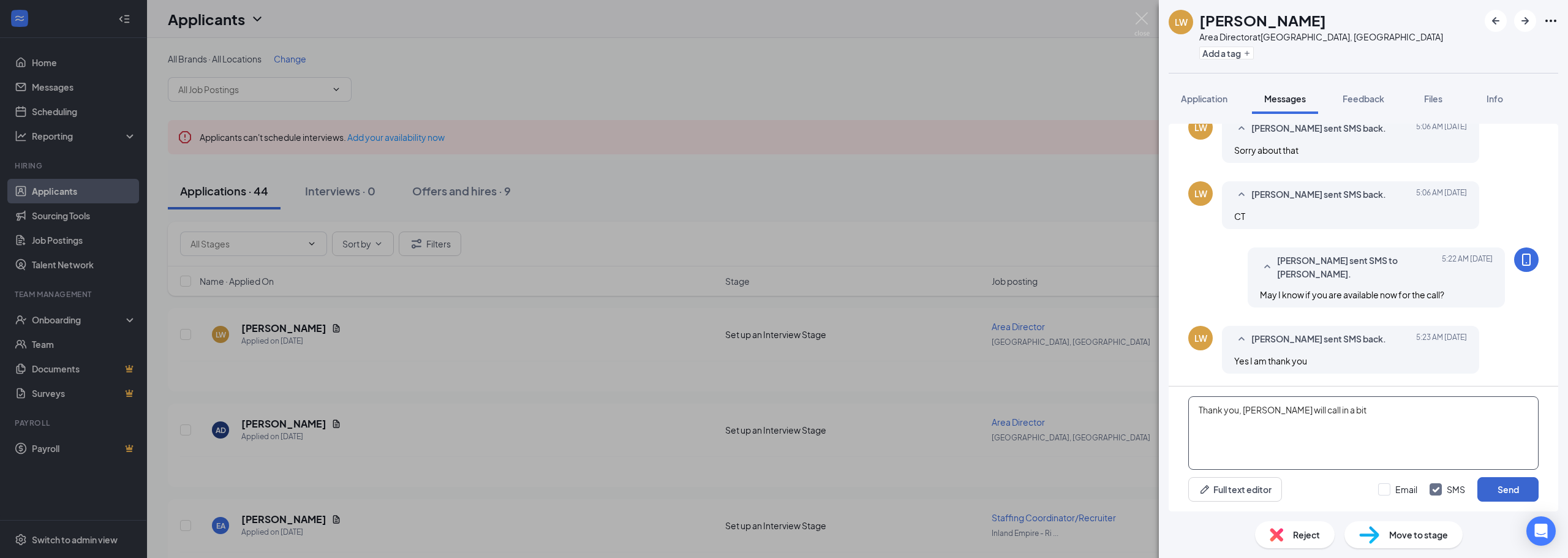
type textarea "Thank you, [PERSON_NAME] will call in a bit"
click at [1494, 480] on button "Send" at bounding box center [1508, 489] width 61 height 24
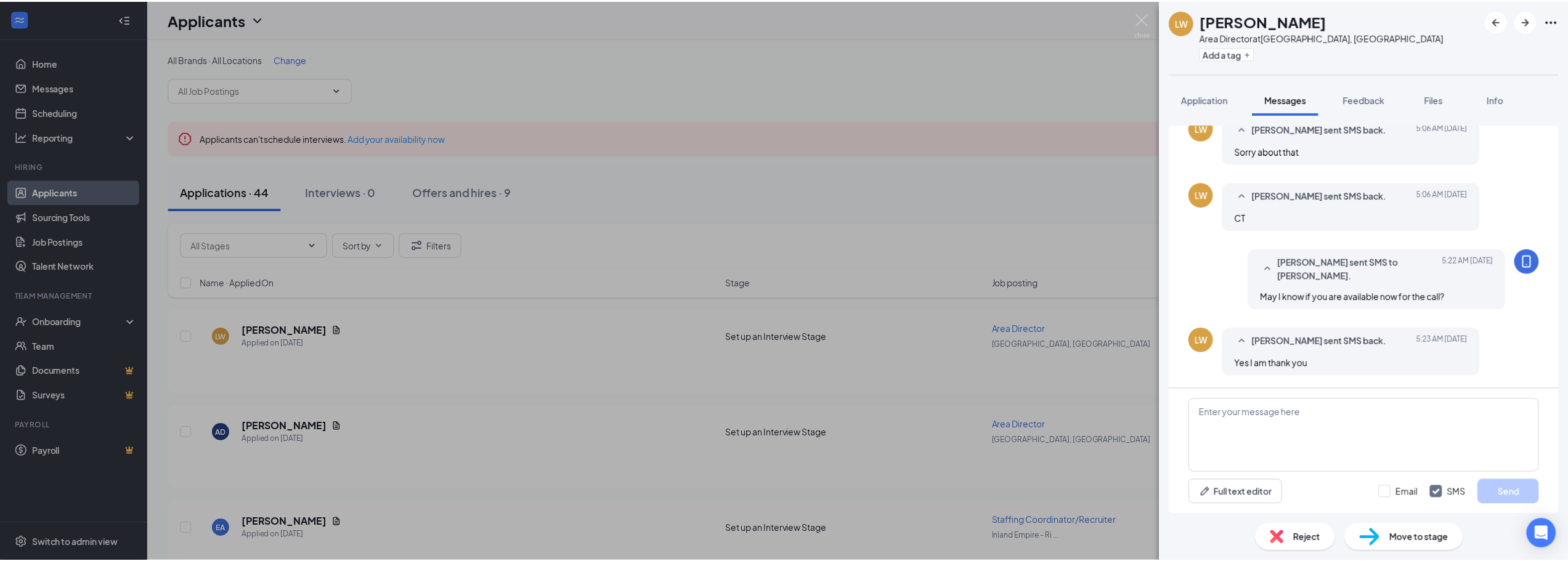
scroll to position [394, 0]
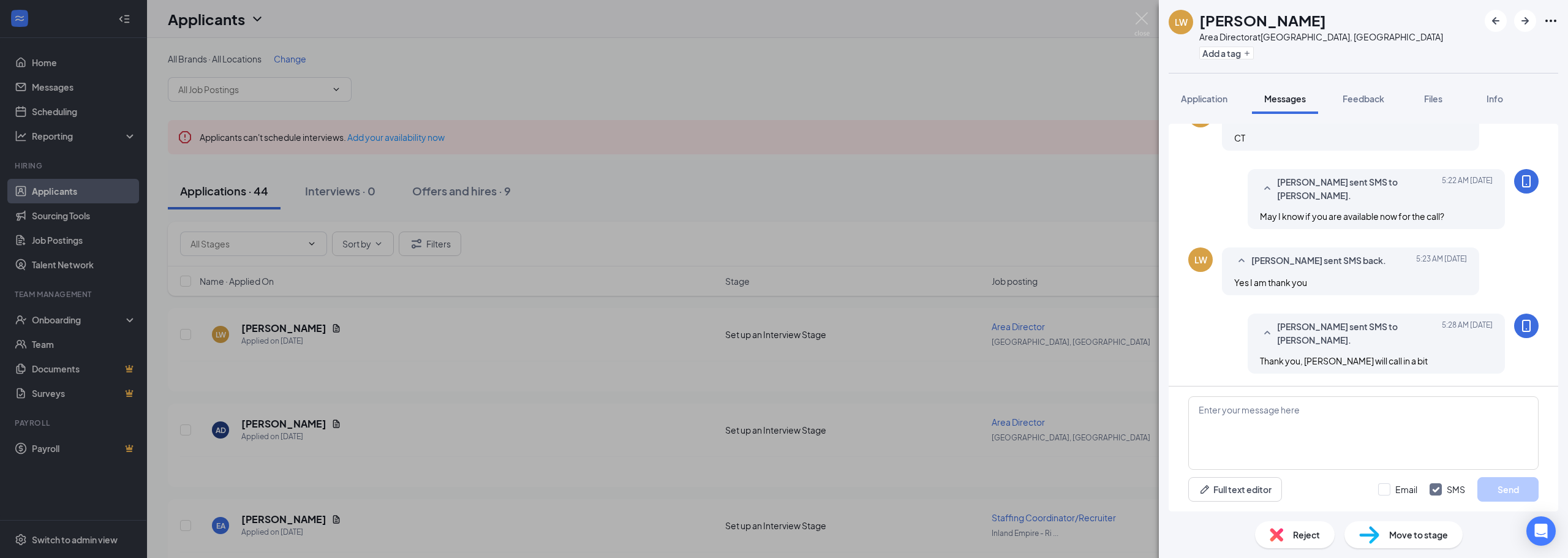
click at [1134, 32] on img at bounding box center [1142, 24] width 15 height 24
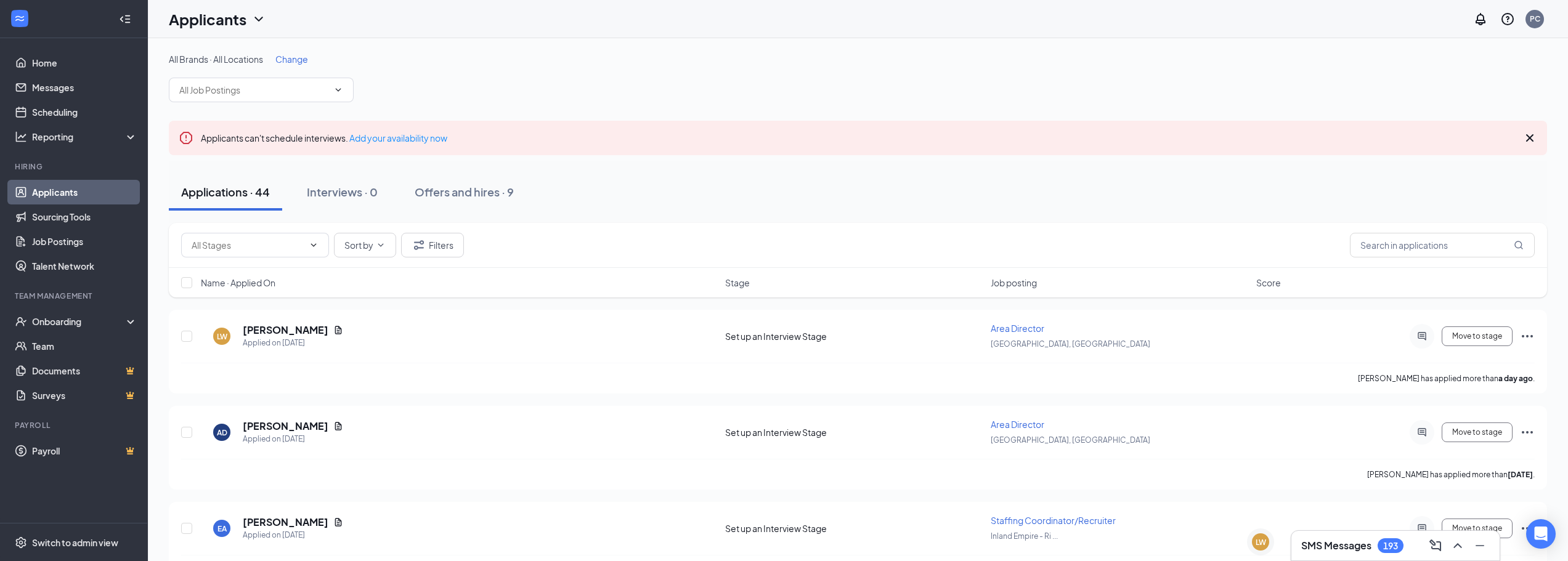
click at [1349, 546] on h3 "SMS Messages" at bounding box center [1335, 546] width 70 height 14
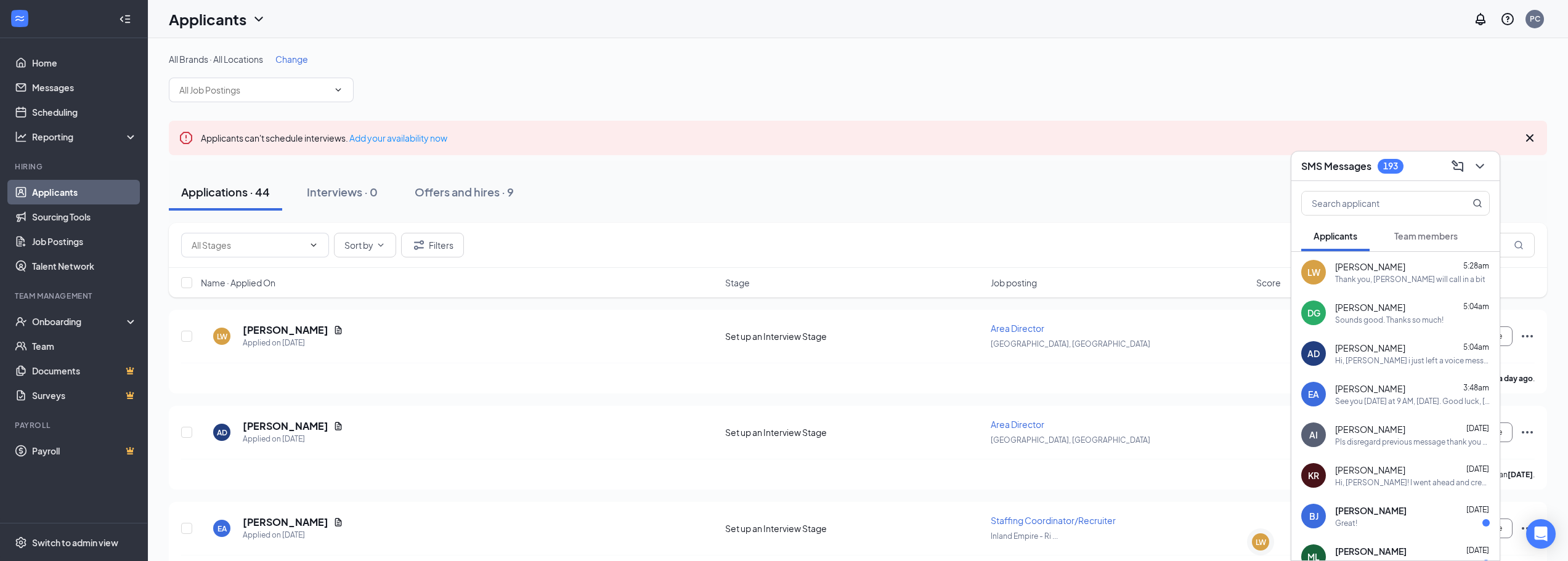
click at [1377, 312] on span "[PERSON_NAME]" at bounding box center [1369, 307] width 70 height 12
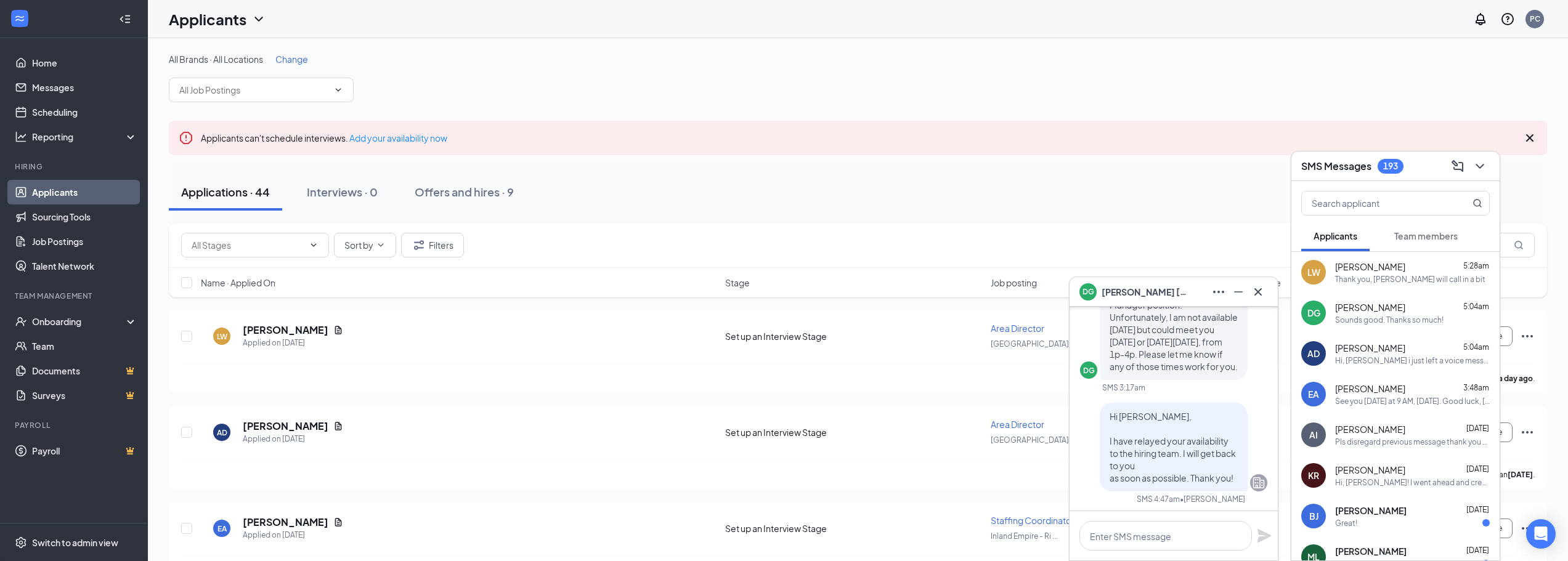
scroll to position [-123, 0]
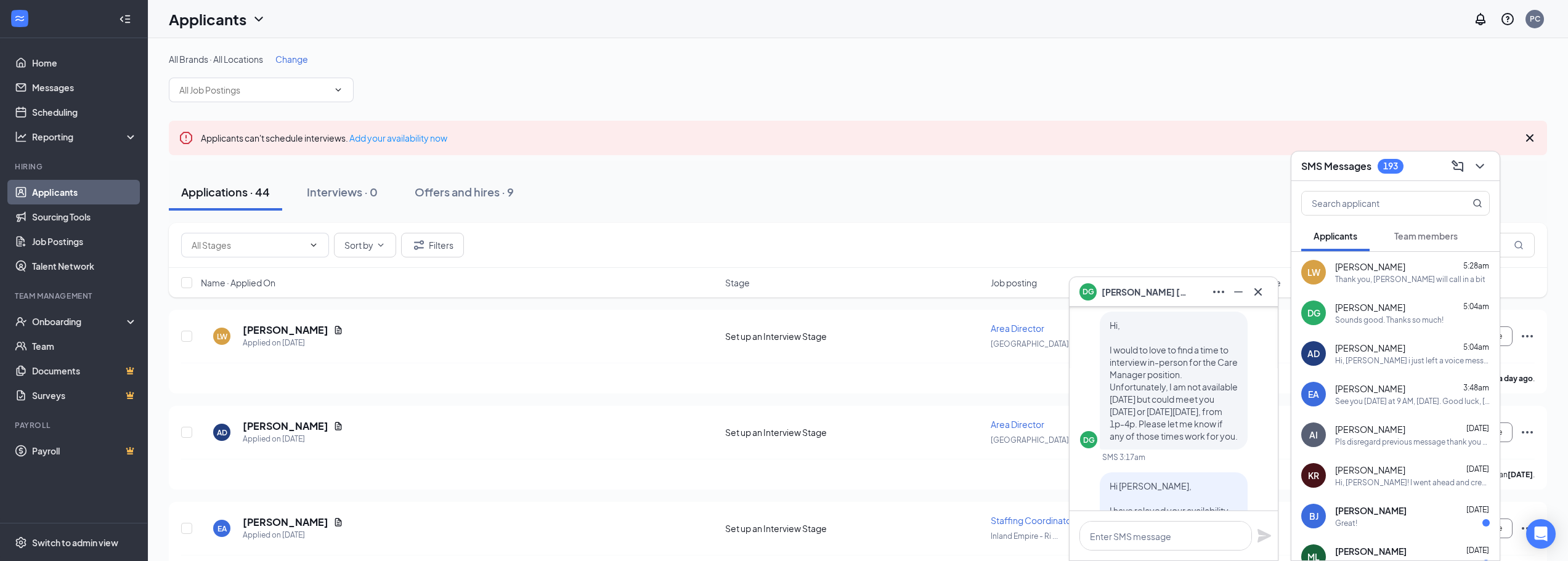
click at [1177, 513] on div at bounding box center [1174, 536] width 208 height 49
click at [1181, 521] on textarea at bounding box center [1165, 536] width 173 height 29
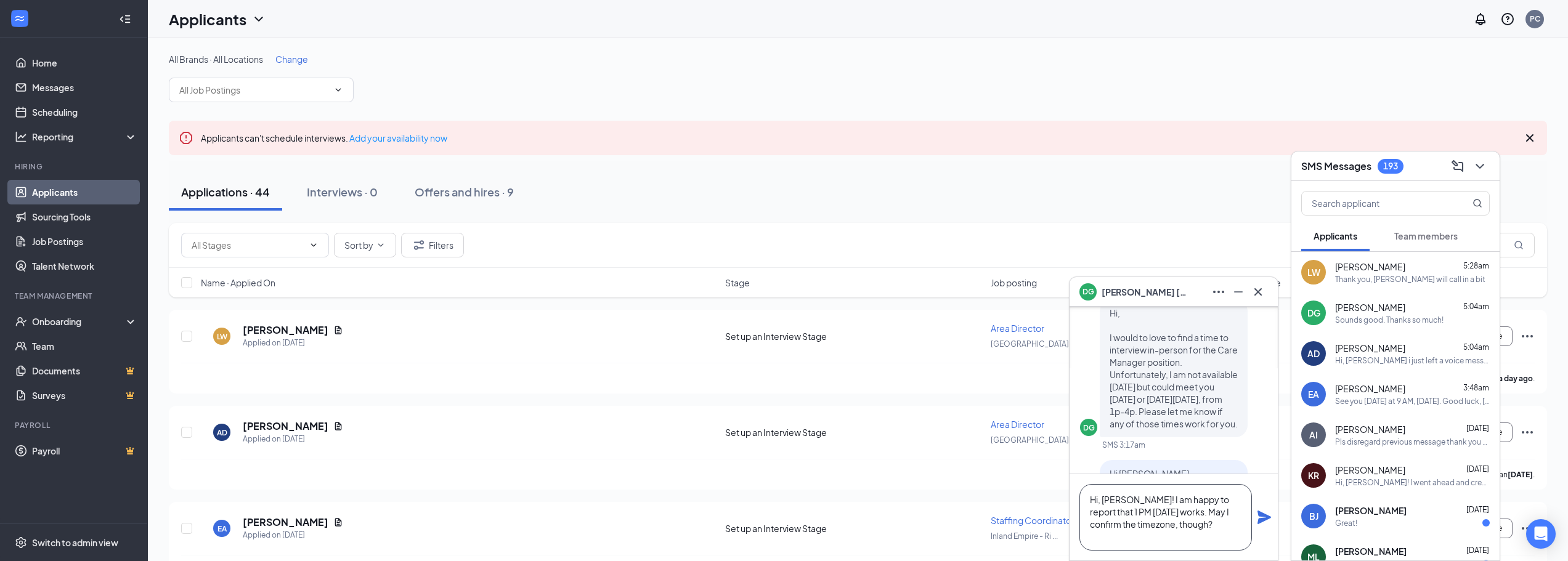
scroll to position [-160, 0]
type textarea "Hi, [PERSON_NAME]! I am happy to report that 1 PM [DATE] works. May I confirm t…"
click at [1266, 517] on icon "Plane" at bounding box center [1264, 516] width 15 height 15
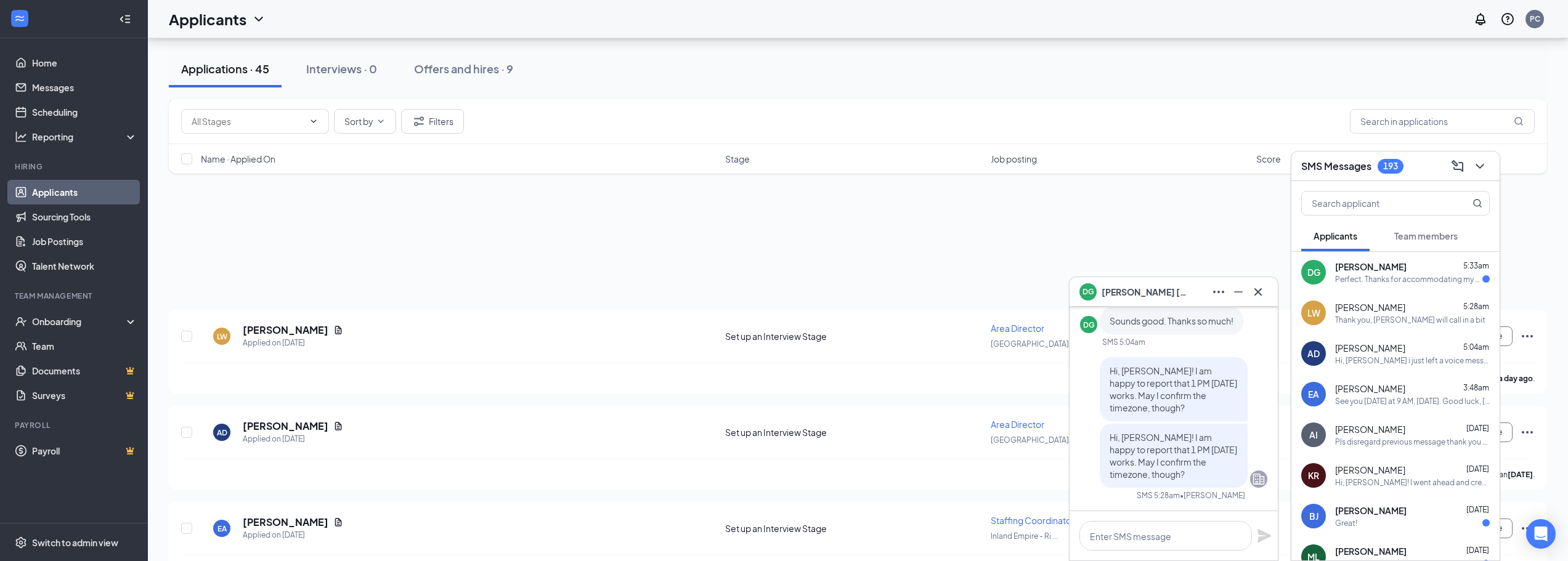
scroll to position [431, 0]
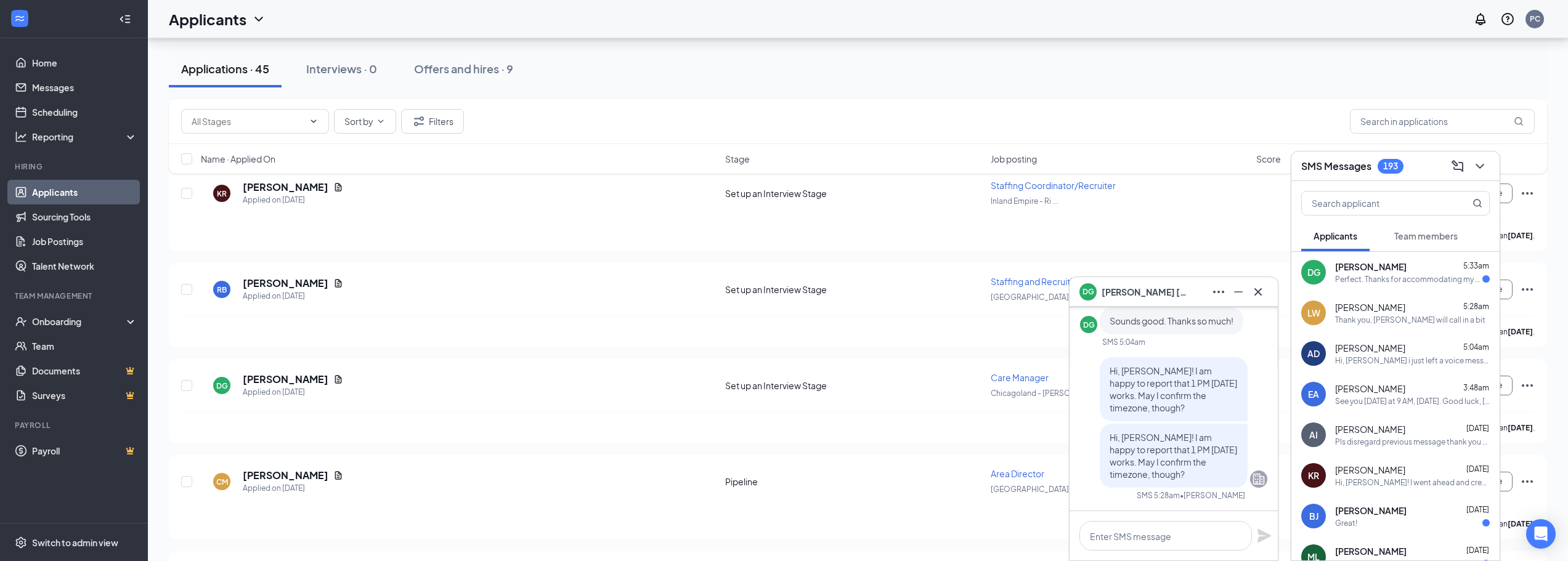
click at [1266, 297] on button at bounding box center [1258, 292] width 20 height 20
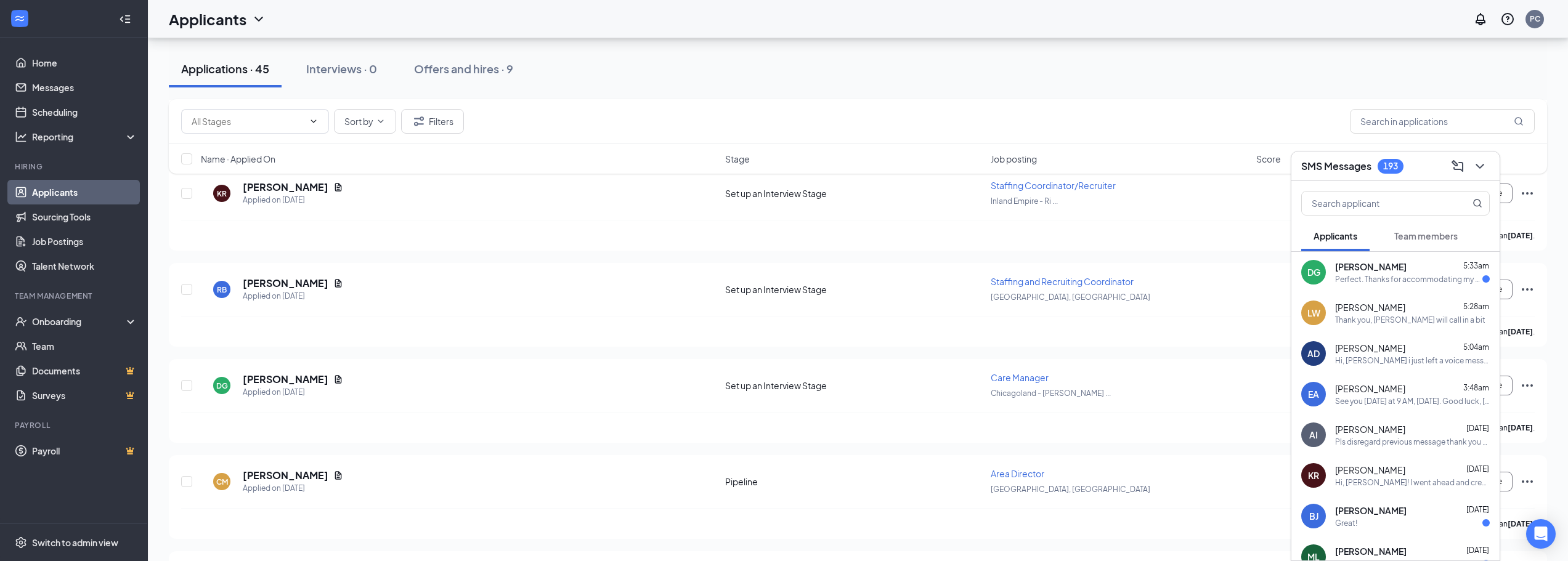
click at [1353, 281] on div "Perfect. Thanks for accommodating my schedule. My timezone is CST." at bounding box center [1408, 279] width 147 height 11
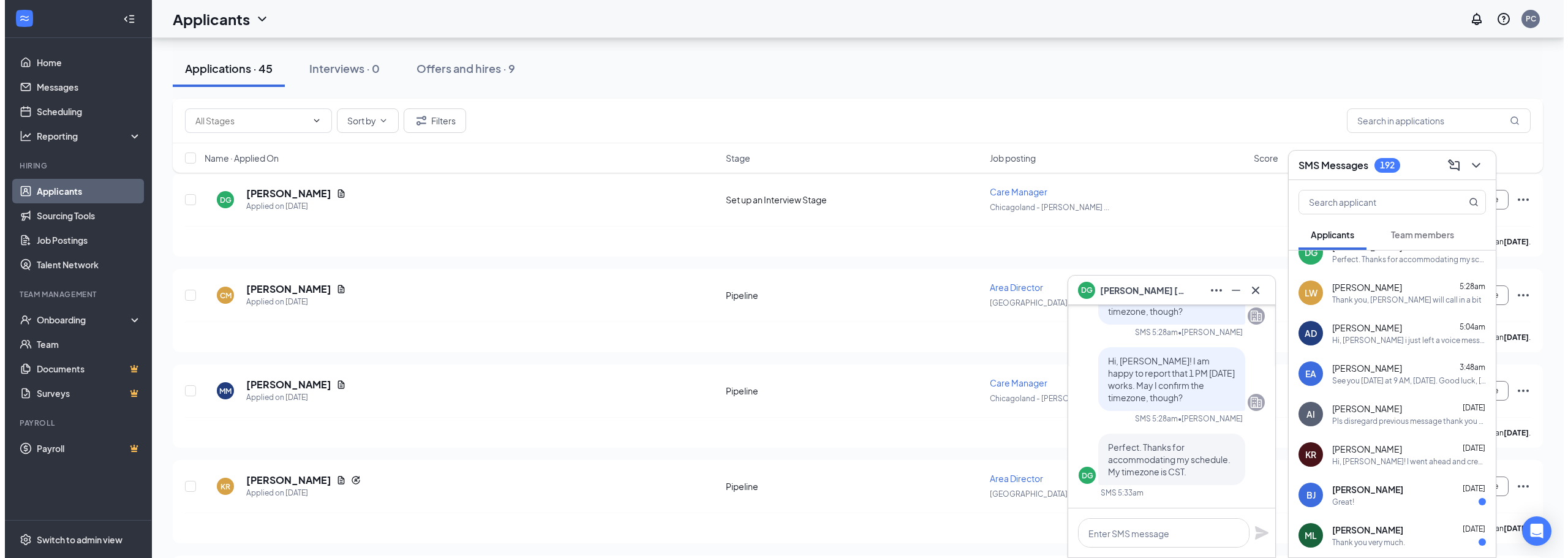
scroll to position [0, 0]
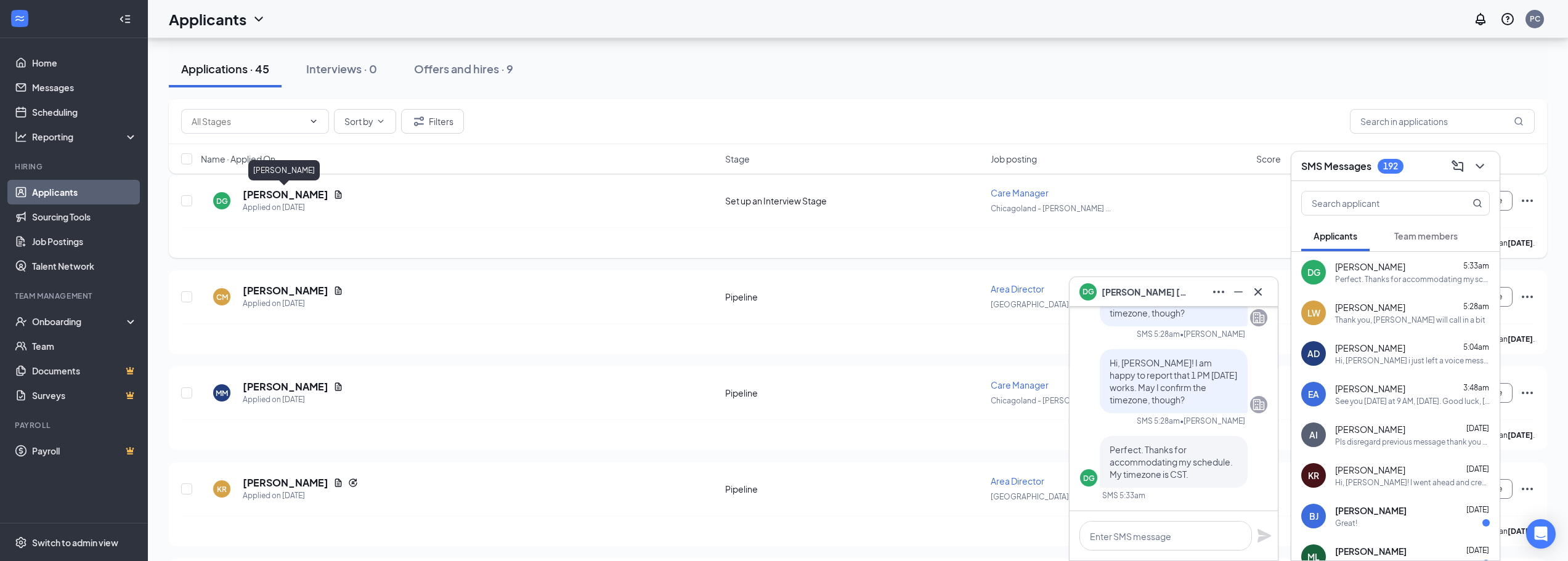
click at [251, 197] on h5 "[PERSON_NAME]" at bounding box center [285, 195] width 85 height 14
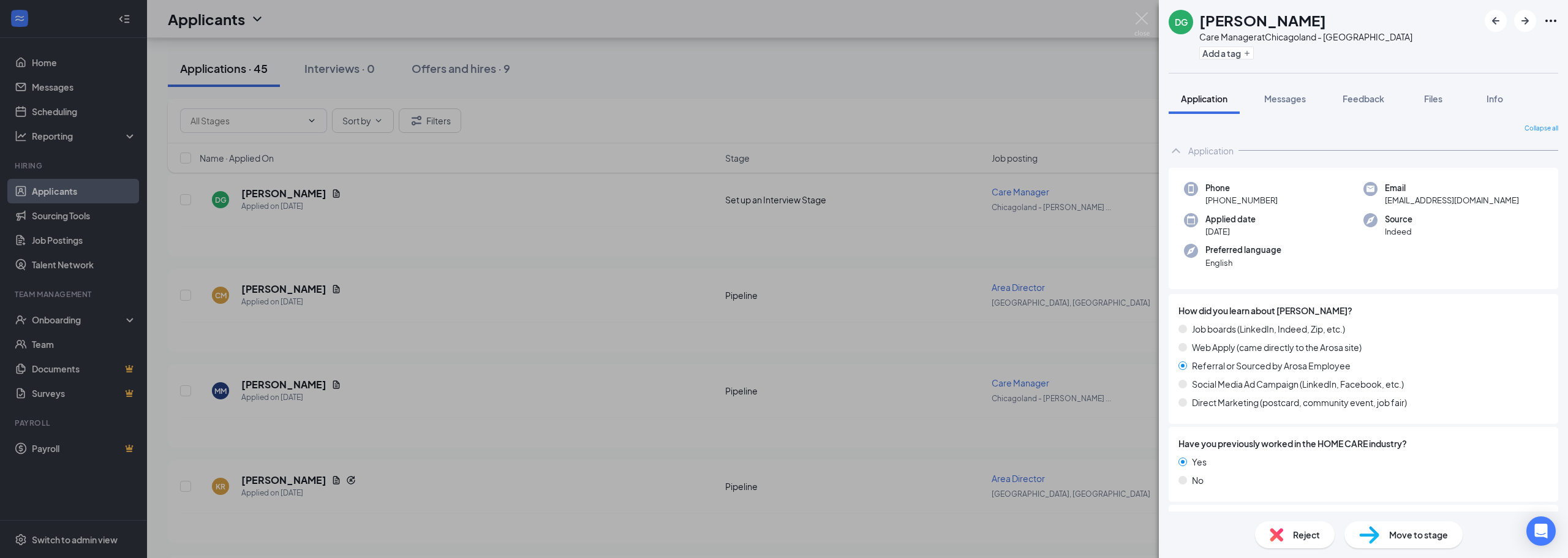
click at [1452, 197] on span "[EMAIL_ADDRESS][DOMAIN_NAME]" at bounding box center [1452, 201] width 134 height 12
copy span "[EMAIL_ADDRESS][DOMAIN_NAME]"
click at [1430, 103] on span "Files" at bounding box center [1433, 99] width 18 height 11
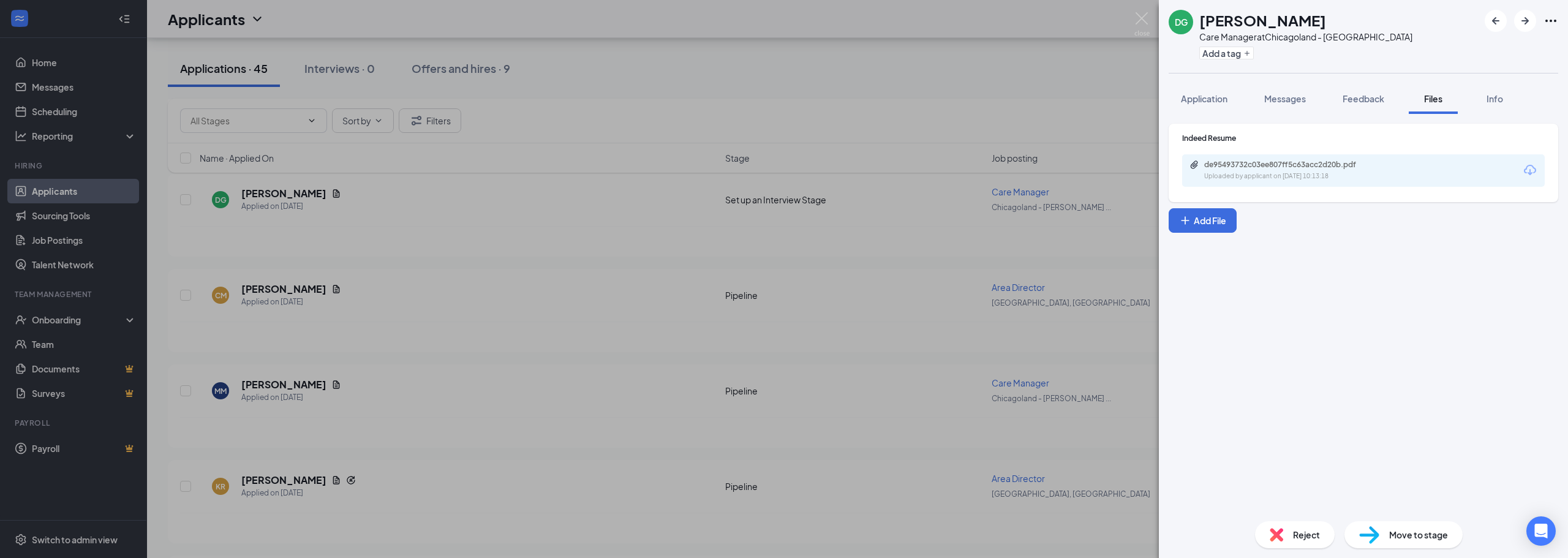
click at [1276, 174] on div "Uploaded by applicant on [DATE] 10:13:18" at bounding box center [1296, 176] width 184 height 10
click at [708, 396] on div "DG [PERSON_NAME] Care Manager at [GEOGRAPHIC_DATA] - Skokie Add a tag Applicati…" at bounding box center [784, 279] width 1568 height 558
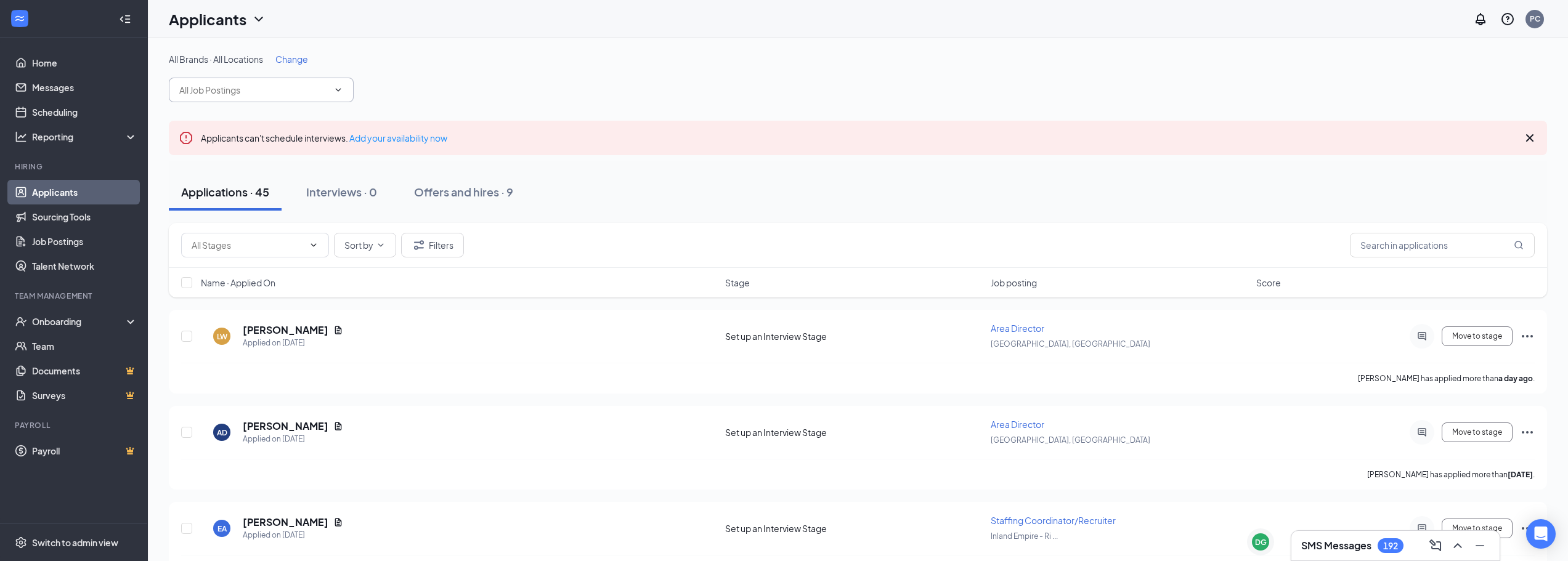
click at [285, 88] on input "text" at bounding box center [254, 90] width 149 height 14
click at [251, 22] on icon "ChevronDown" at bounding box center [258, 18] width 15 height 15
click at [239, 49] on link "Applicants" at bounding box center [243, 54] width 133 height 12
click at [290, 330] on h5 "[PERSON_NAME]" at bounding box center [285, 330] width 85 height 14
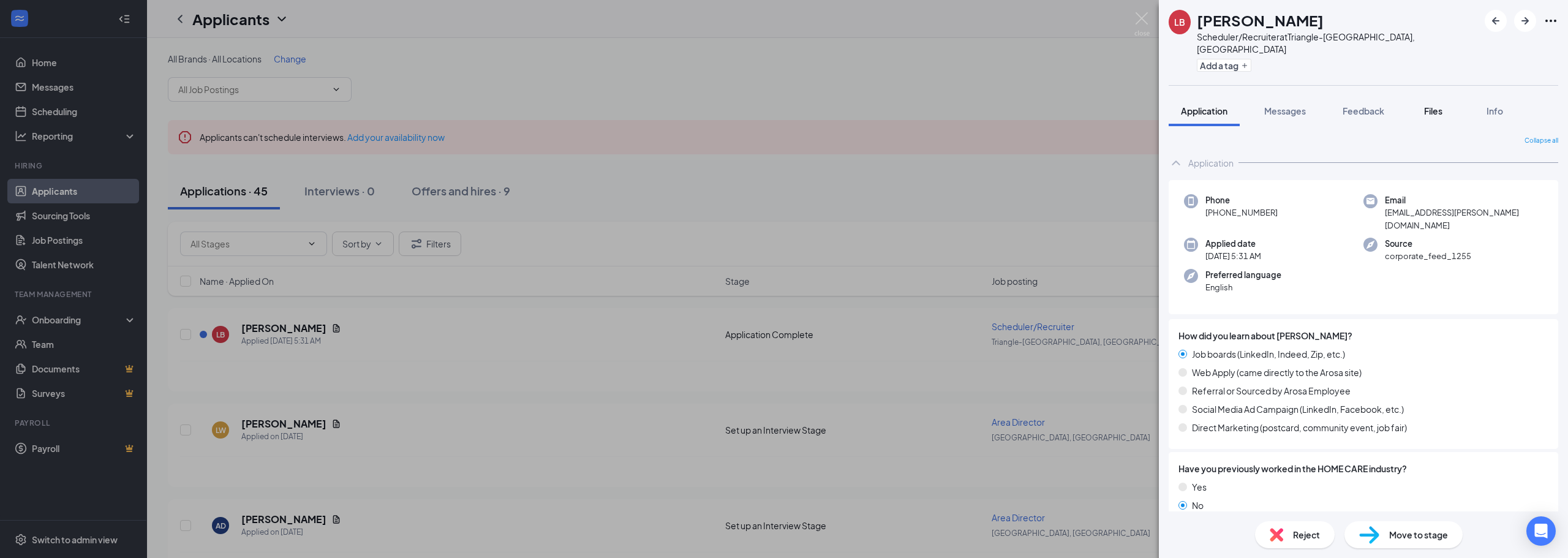
click at [1436, 106] on span "Files" at bounding box center [1433, 111] width 18 height 11
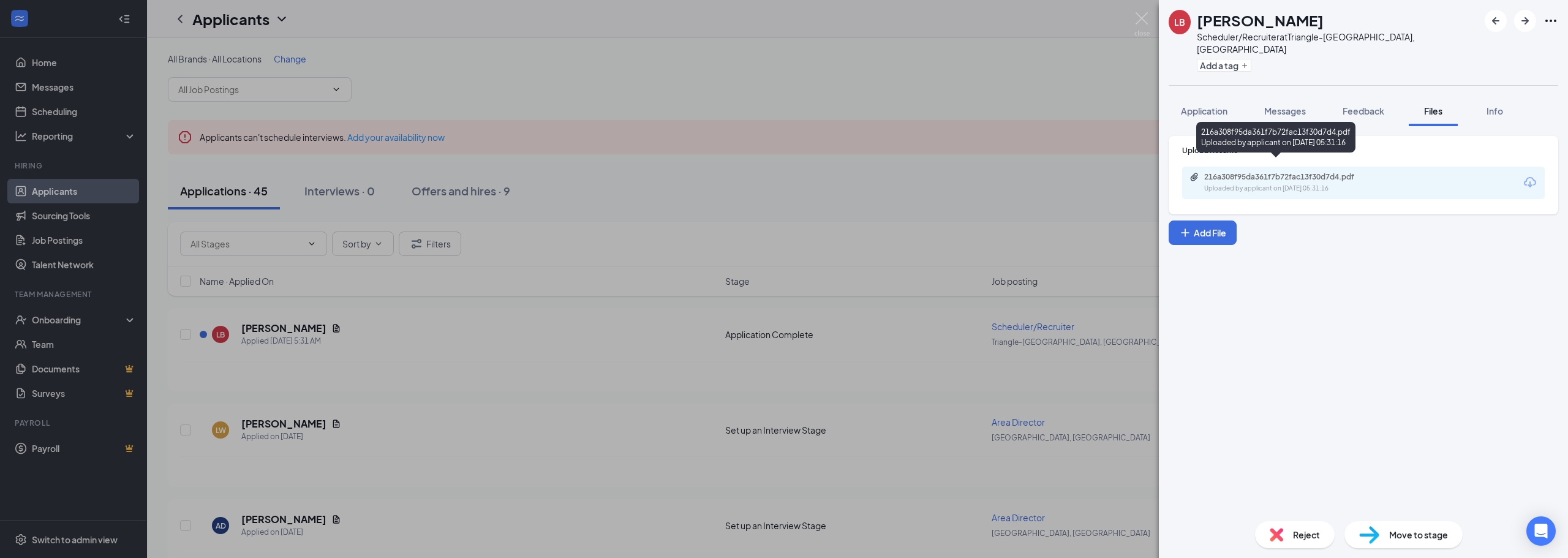
click at [1250, 184] on div "Uploaded by applicant on Oct 16, 2025 at 05:31:16" at bounding box center [1296, 188] width 184 height 10
click at [1303, 530] on span "Reject" at bounding box center [1306, 535] width 27 height 14
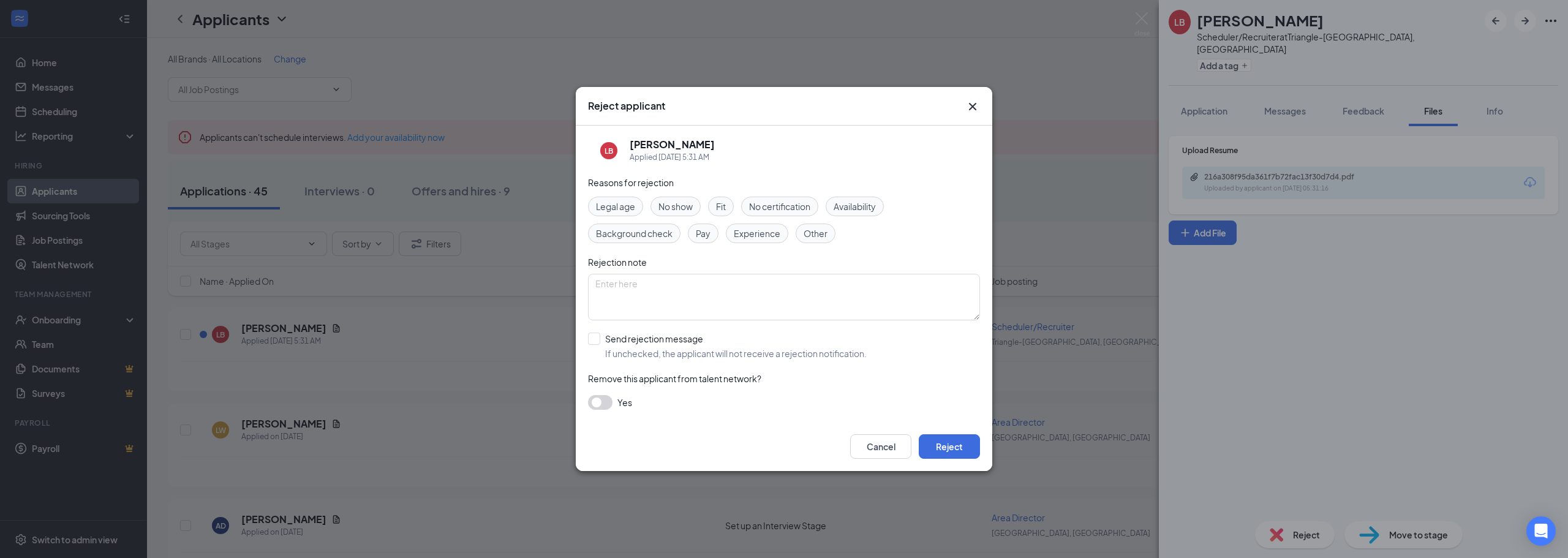
click at [720, 209] on span "Fit" at bounding box center [720, 207] width 10 height 14
click at [751, 231] on span "Experience" at bounding box center [756, 233] width 47 height 14
click at [929, 432] on div "Cancel Reject" at bounding box center [784, 446] width 416 height 49
click at [937, 439] on button "Reject" at bounding box center [949, 446] width 61 height 24
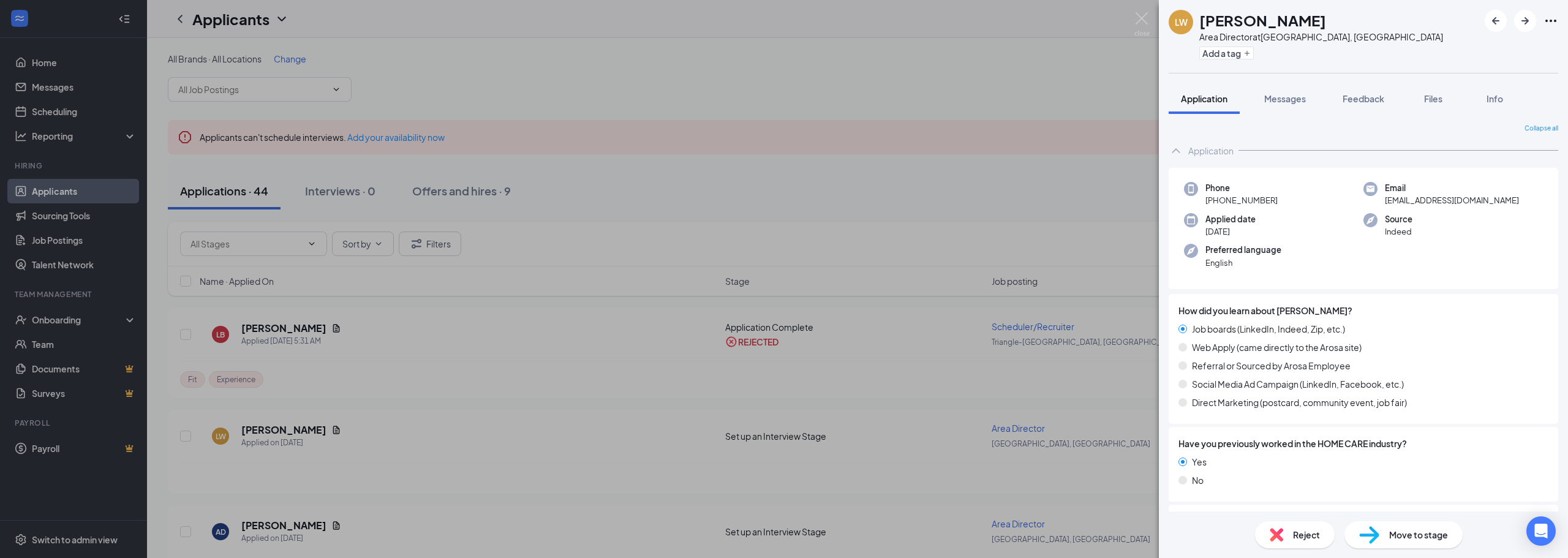
click at [625, 246] on div "LW Laura Wilson Area Director at Nashville, TN Add a tag Application Messages F…" at bounding box center [784, 279] width 1568 height 558
